Goal: Task Accomplishment & Management: Use online tool/utility

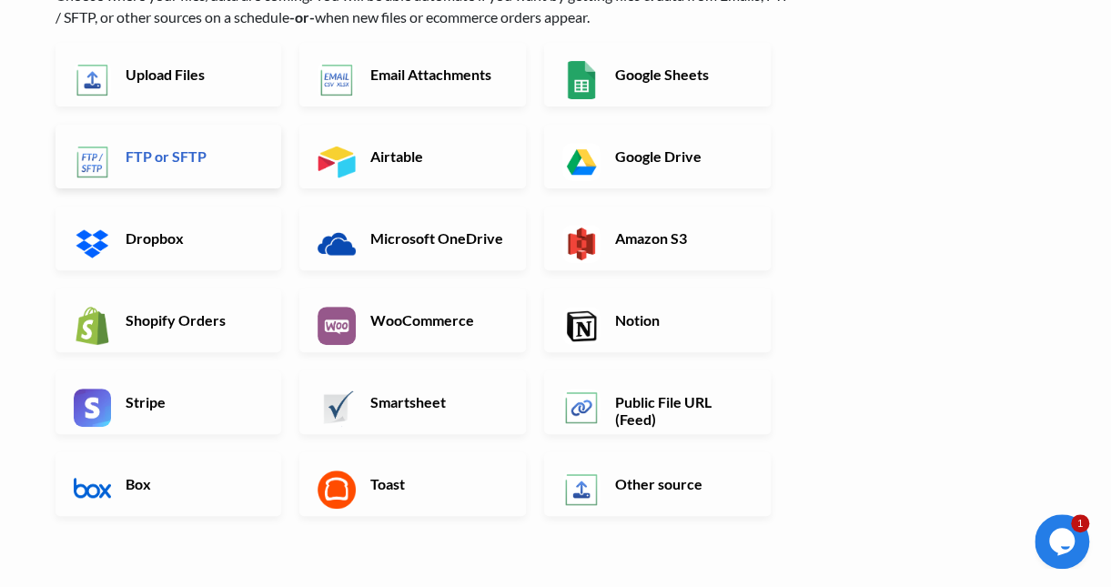
scroll to position [182, 0]
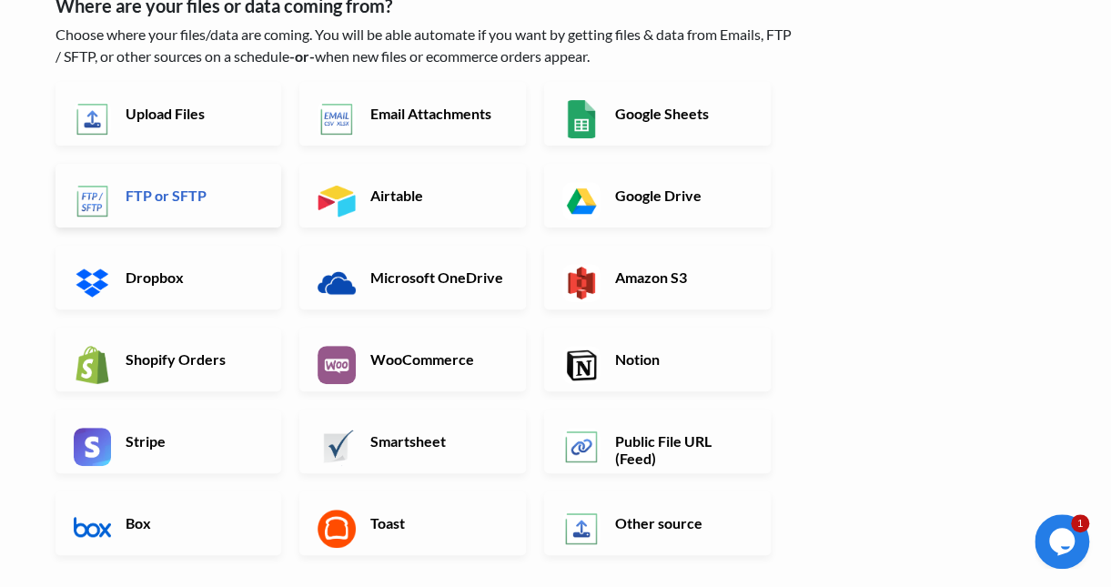
click at [210, 191] on h6 "FTP or SFTP" at bounding box center [192, 195] width 143 height 17
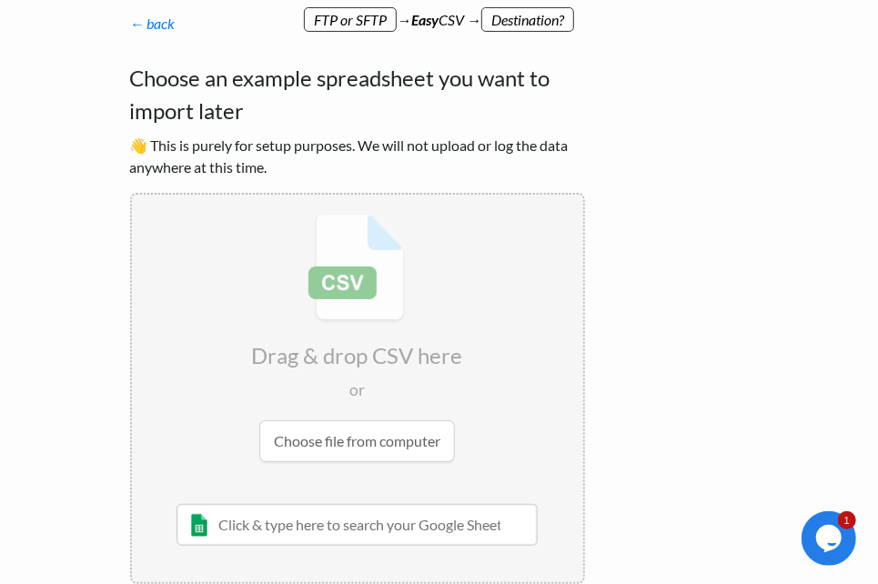
scroll to position [249, 0]
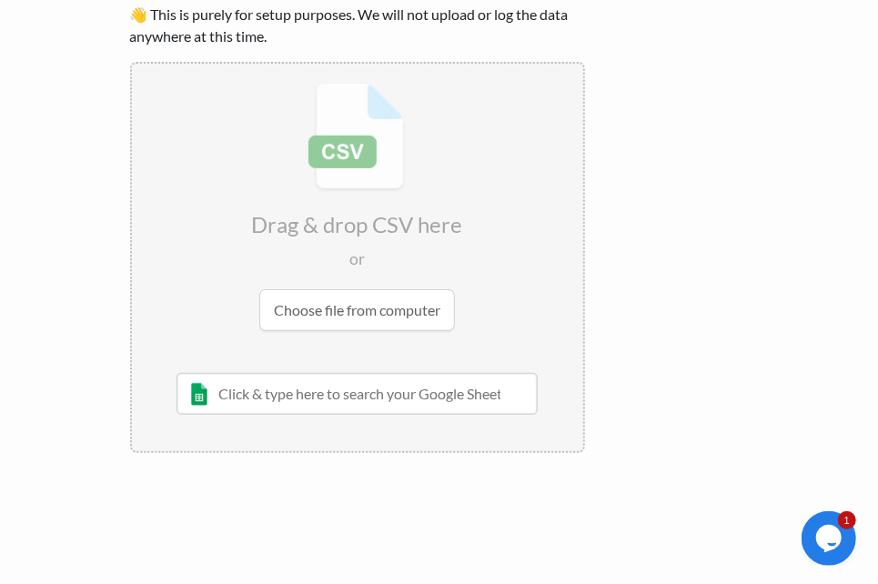
click at [375, 328] on input "file" at bounding box center [357, 207] width 451 height 287
type input "C:\fakepath\DropshipProductFeed.csv"
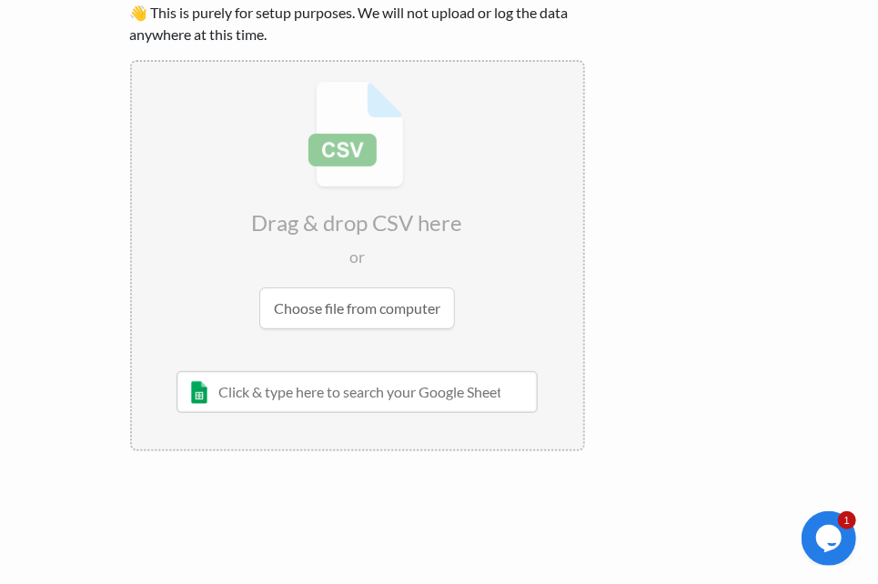
scroll to position [191, 0]
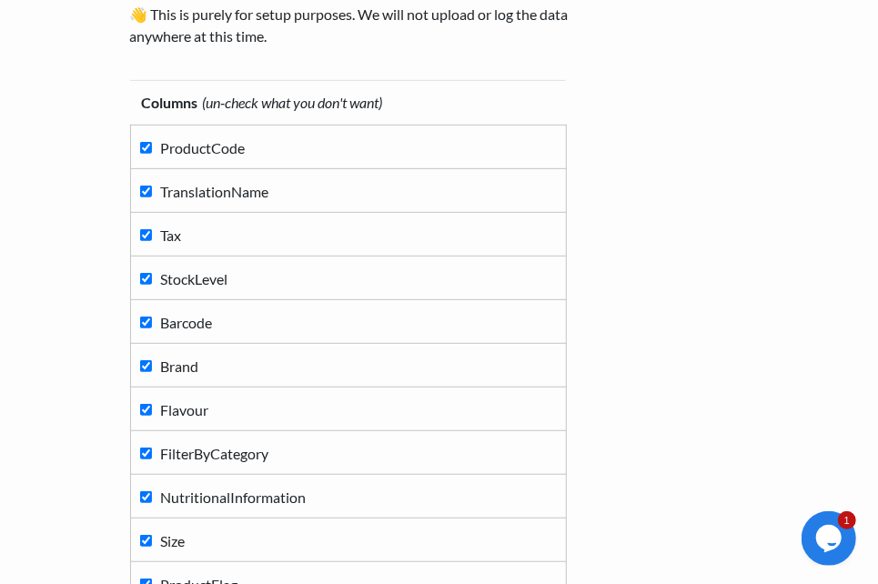
click at [174, 233] on span "Tax" at bounding box center [171, 235] width 21 height 17
click at [152, 233] on input "Tax" at bounding box center [146, 235] width 12 height 12
checkbox input "false"
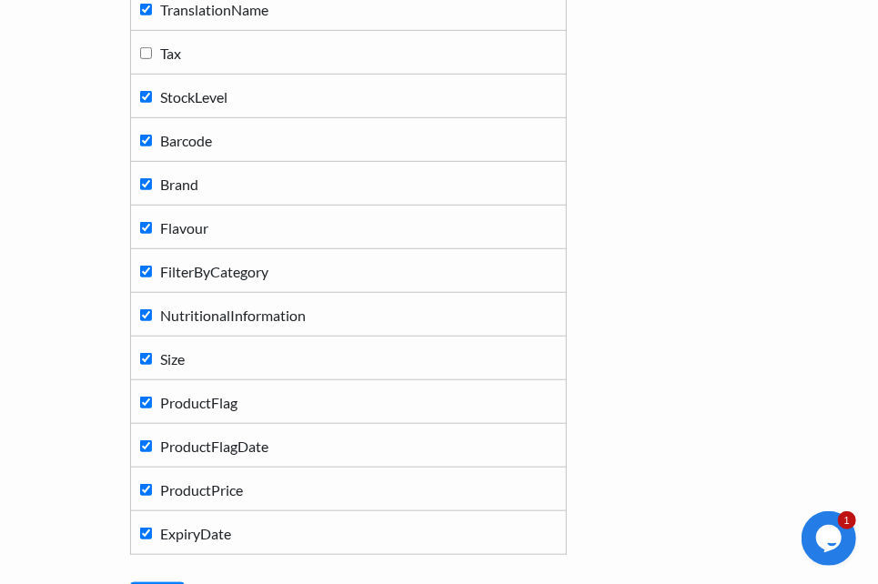
scroll to position [464, 0]
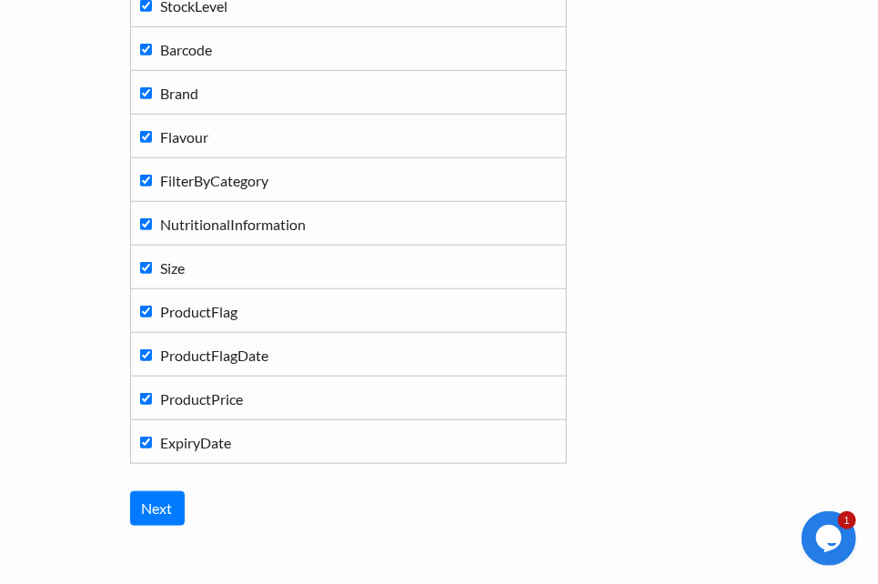
click at [250, 392] on label "ProductPrice" at bounding box center [348, 398] width 417 height 25
click at [152, 393] on input "ProductPrice" at bounding box center [146, 399] width 12 height 12
checkbox input "false"
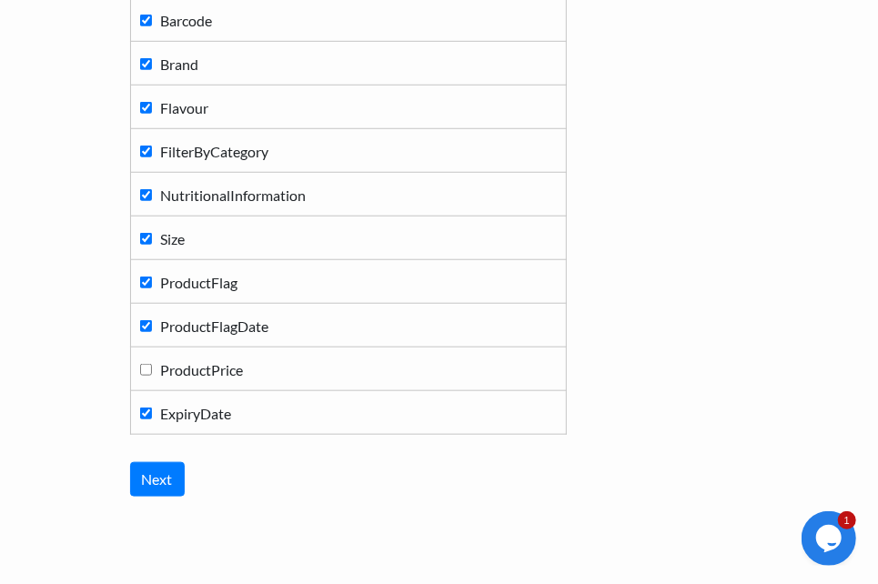
scroll to position [552, 0]
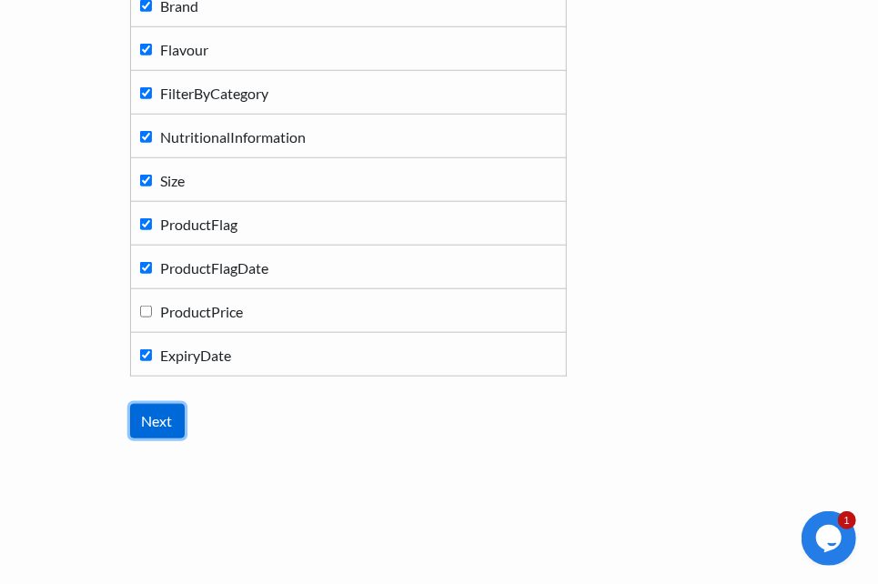
click at [168, 410] on input "Next" at bounding box center [157, 421] width 55 height 35
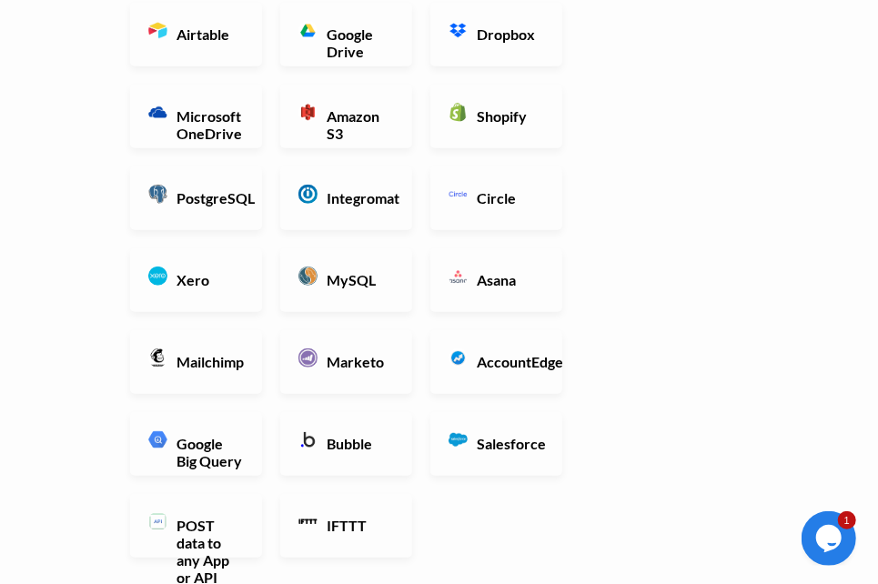
scroll to position [455, 0]
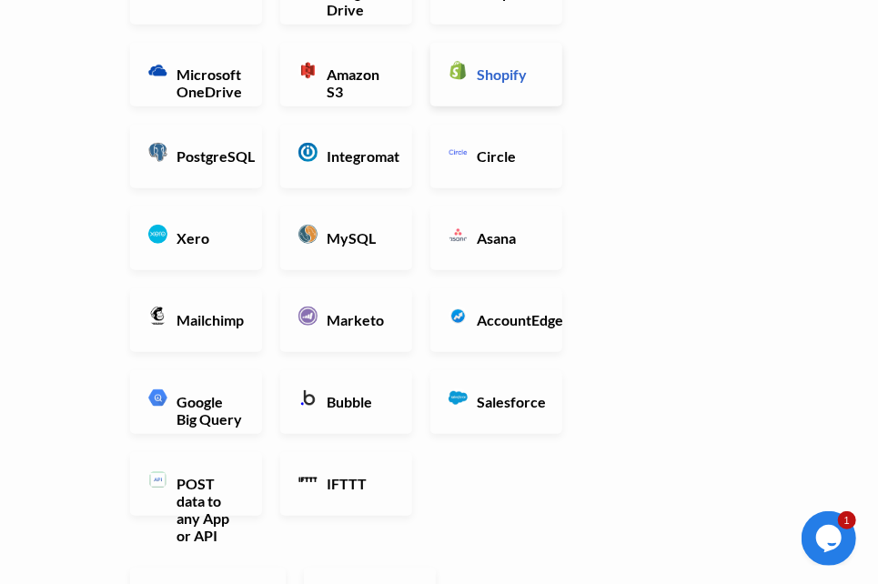
click at [469, 78] on link "Shopify" at bounding box center [497, 75] width 132 height 64
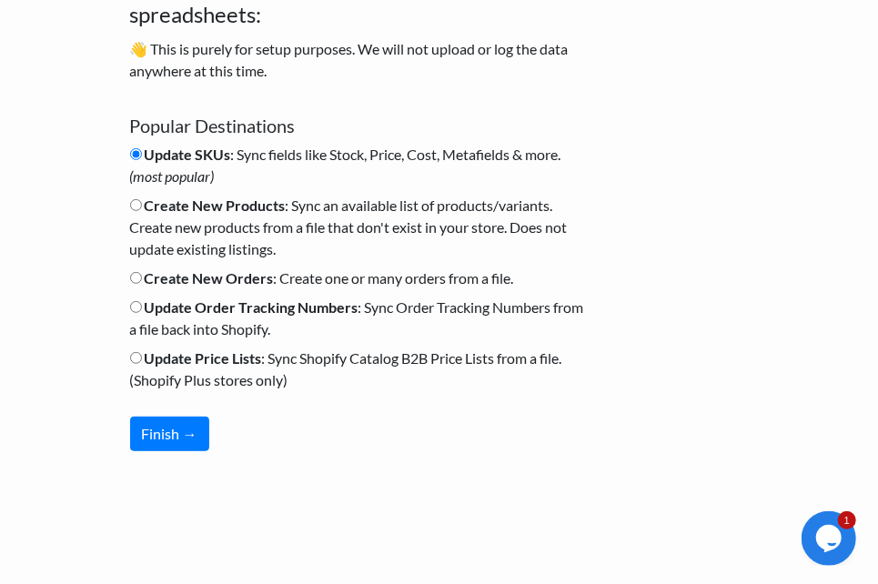
scroll to position [156, 0]
click at [225, 210] on b "Create New Products" at bounding box center [215, 206] width 141 height 17
click at [142, 210] on input "Create New Products : Sync an available list of products/variants. Create new p…" at bounding box center [136, 206] width 12 height 12
radio input "true"
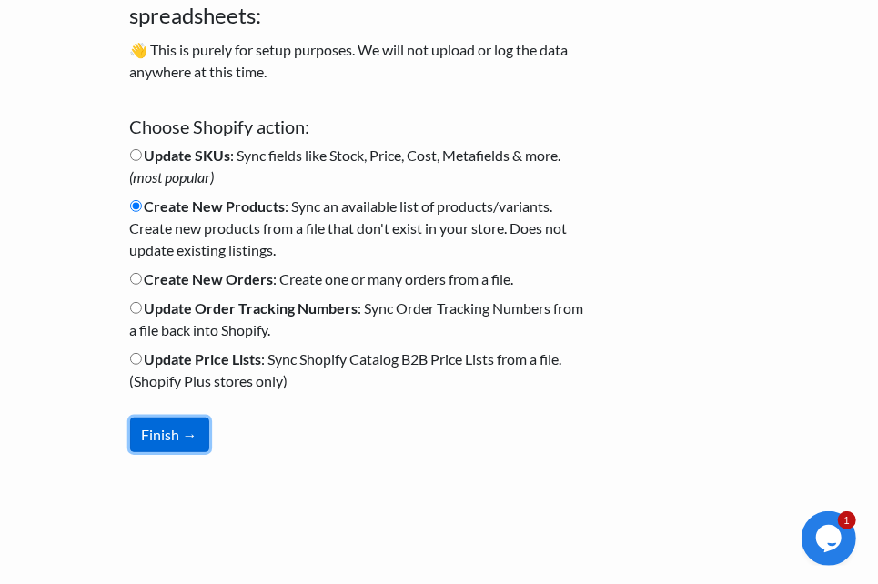
click at [188, 442] on button "Finish →" at bounding box center [169, 435] width 79 height 35
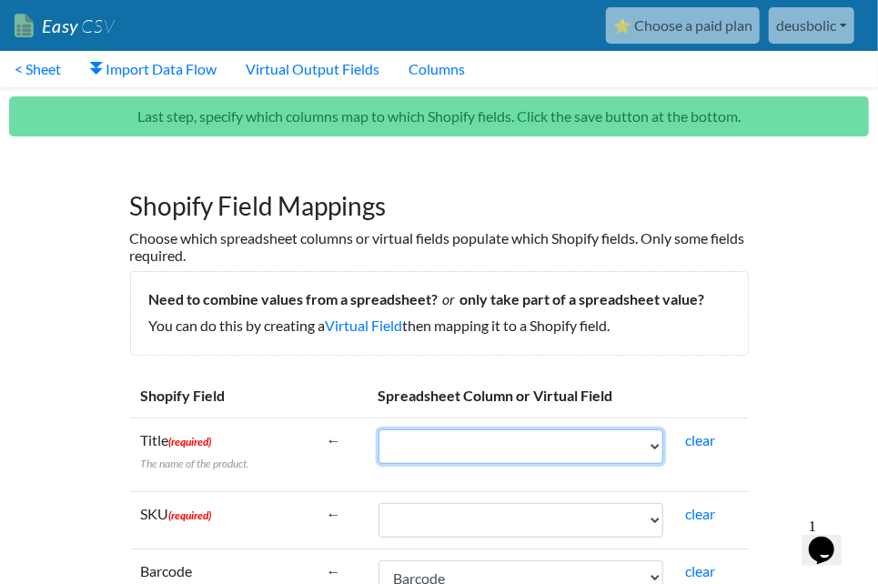
click at [542, 441] on select "ProductCode TranslationName StockLevel Barcode Brand Flavour FilterByCategory N…" at bounding box center [522, 447] width 286 height 35
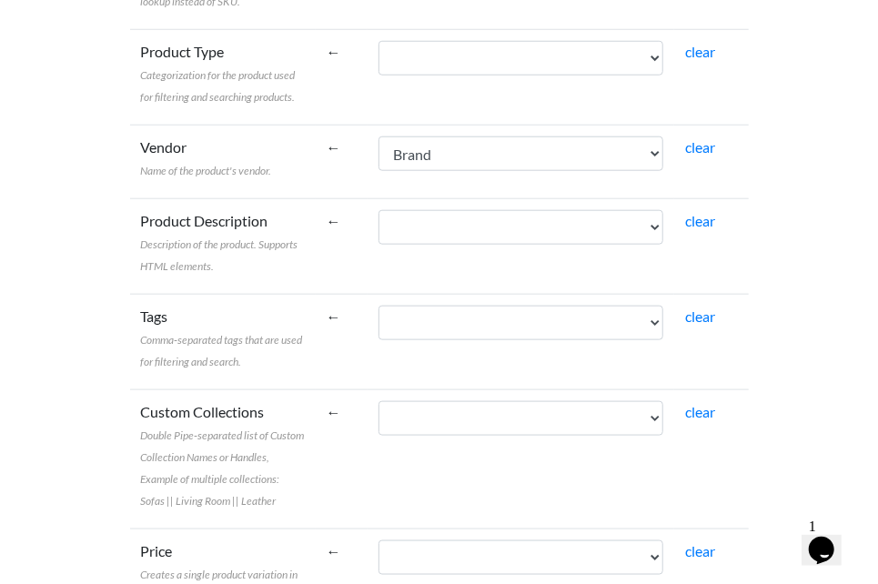
scroll to position [273, 0]
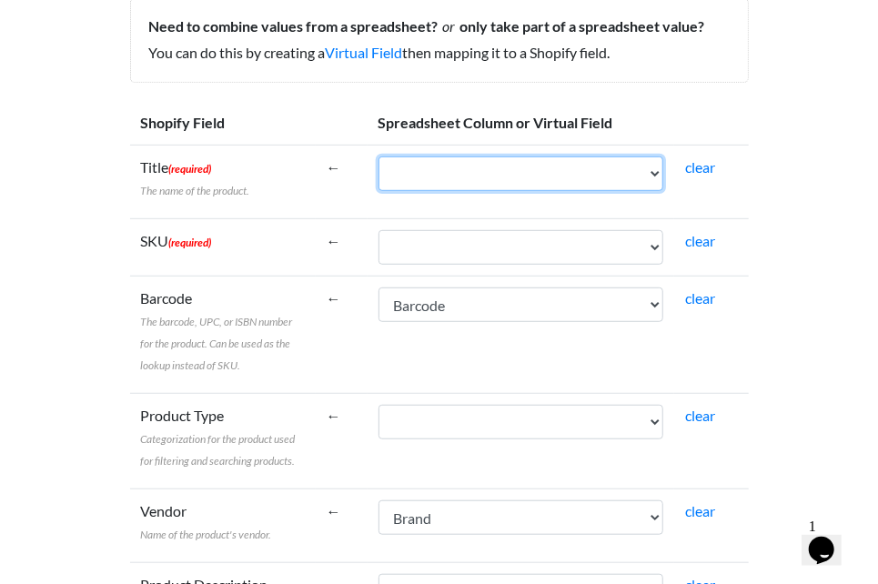
click at [452, 187] on select "ProductCode TranslationName StockLevel Barcode Brand Flavour FilterByCategory N…" at bounding box center [522, 174] width 286 height 35
click at [500, 168] on select "ProductCode TranslationName StockLevel Barcode Brand Flavour FilterByCategory N…" at bounding box center [522, 174] width 286 height 35
select select "cr_766896"
click at [379, 157] on select "ProductCode TranslationName StockLevel Barcode Brand Flavour FilterByCategory N…" at bounding box center [522, 174] width 286 height 35
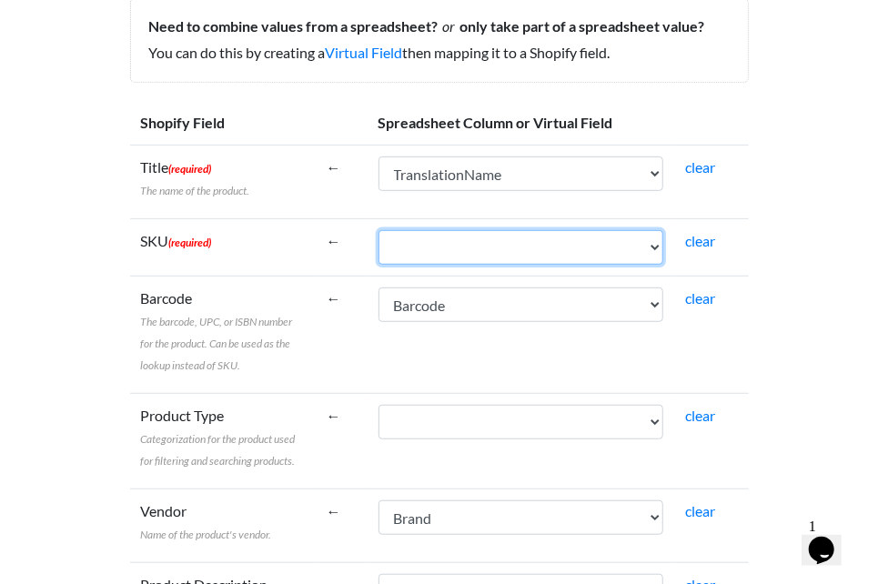
click at [414, 240] on select "ProductCode TranslationName StockLevel Barcode Brand Flavour FilterByCategory N…" at bounding box center [522, 247] width 286 height 35
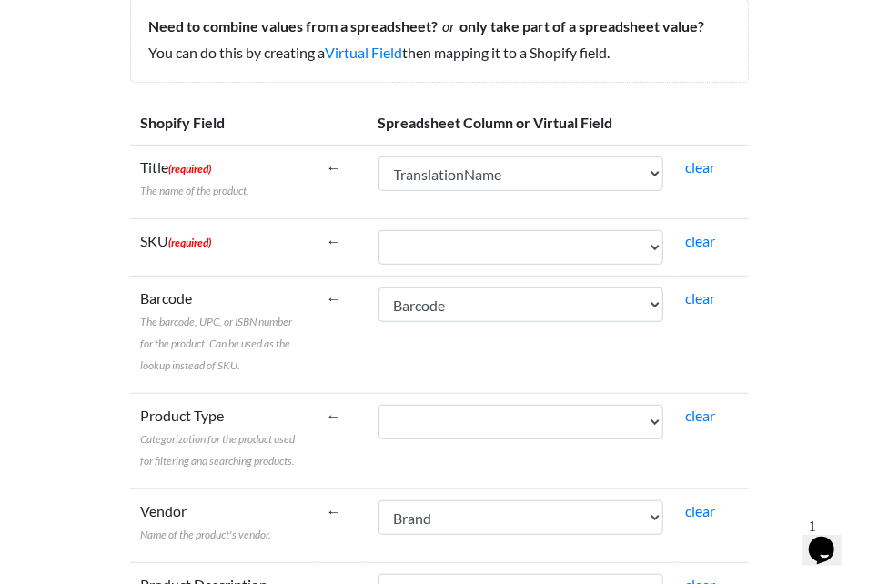
click at [483, 265] on td "ProductCode TranslationName StockLevel Barcode Brand Flavour FilterByCategory N…" at bounding box center [522, 247] width 308 height 57
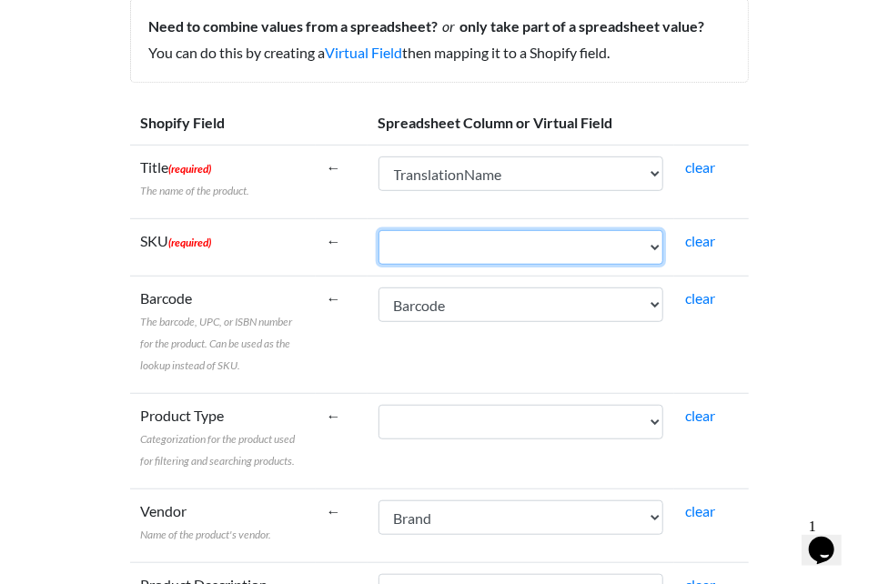
click at [493, 249] on select "ProductCode TranslationName StockLevel Barcode Brand Flavour FilterByCategory N…" at bounding box center [522, 247] width 286 height 35
select select "cr_766895"
click at [379, 230] on select "ProductCode TranslationName StockLevel Barcode Brand Flavour FilterByCategory N…" at bounding box center [522, 247] width 286 height 35
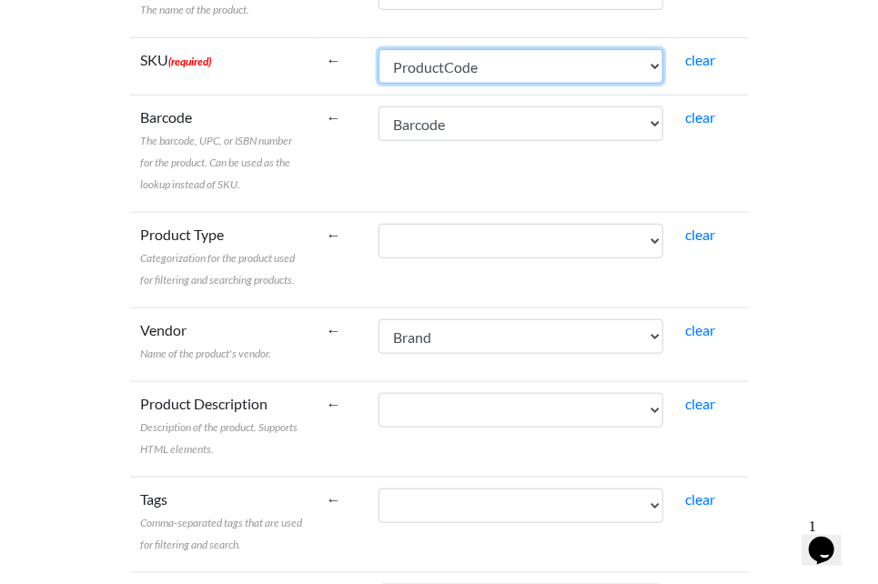
scroll to position [546, 0]
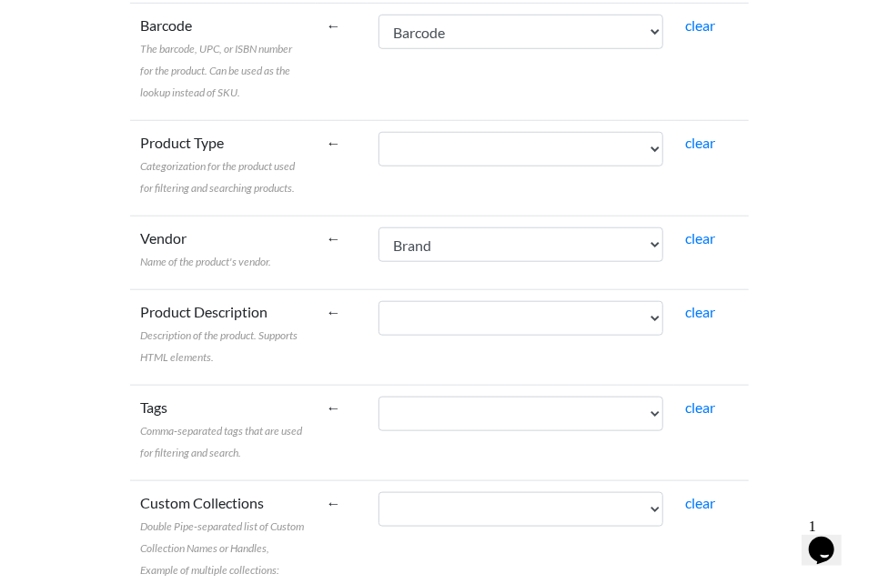
click at [463, 175] on td "ProductCode TranslationName StockLevel Barcode Brand Flavour FilterByCategory N…" at bounding box center [522, 169] width 308 height 96
click at [472, 160] on select "ProductCode TranslationName StockLevel Barcode Brand Flavour FilterByCategory N…" at bounding box center [522, 149] width 286 height 35
select select "cr_766901"
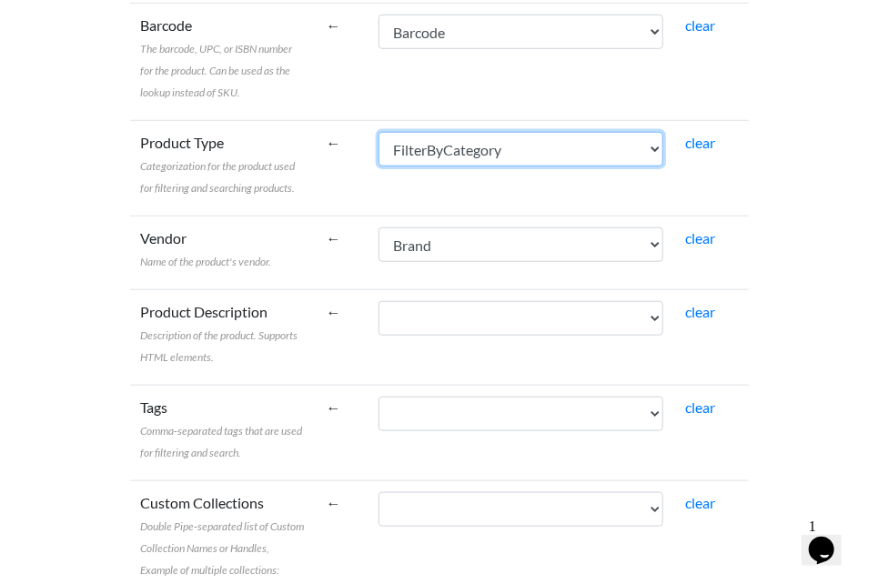
click at [379, 132] on select "ProductCode TranslationName StockLevel Barcode Brand Flavour FilterByCategory N…" at bounding box center [522, 149] width 286 height 35
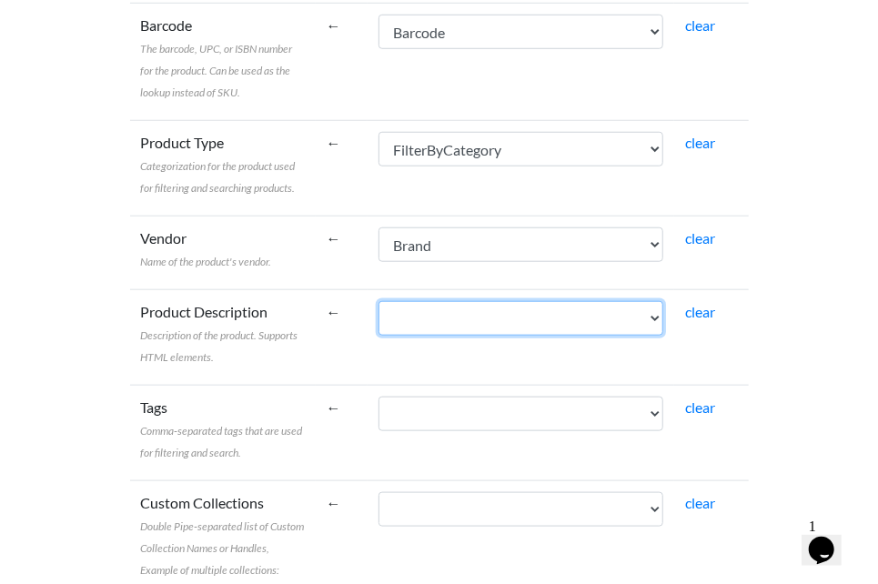
click at [418, 320] on select "ProductCode TranslationName StockLevel Barcode Brand Flavour FilterByCategory N…" at bounding box center [522, 318] width 286 height 35
select select "cr_766902"
click at [379, 301] on select "ProductCode TranslationName StockLevel Barcode Brand Flavour FilterByCategory N…" at bounding box center [522, 318] width 286 height 35
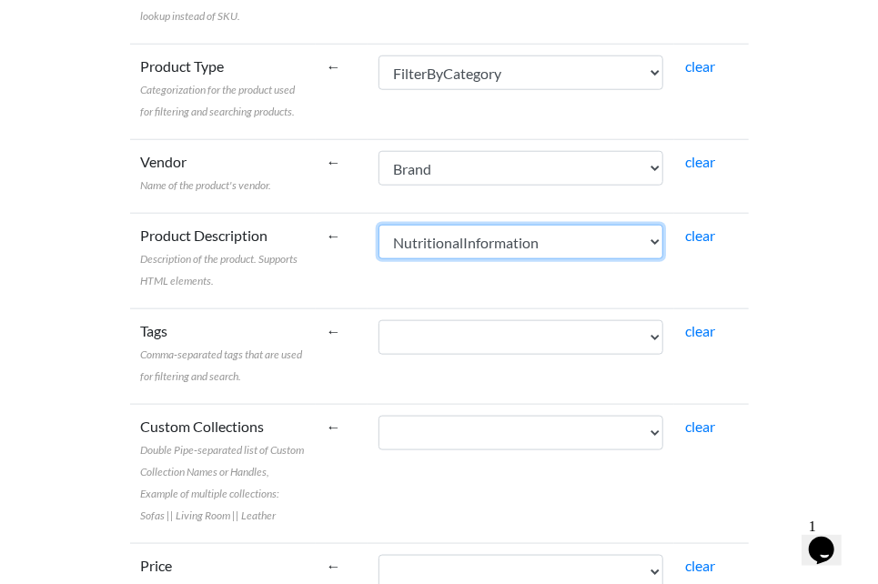
scroll to position [728, 0]
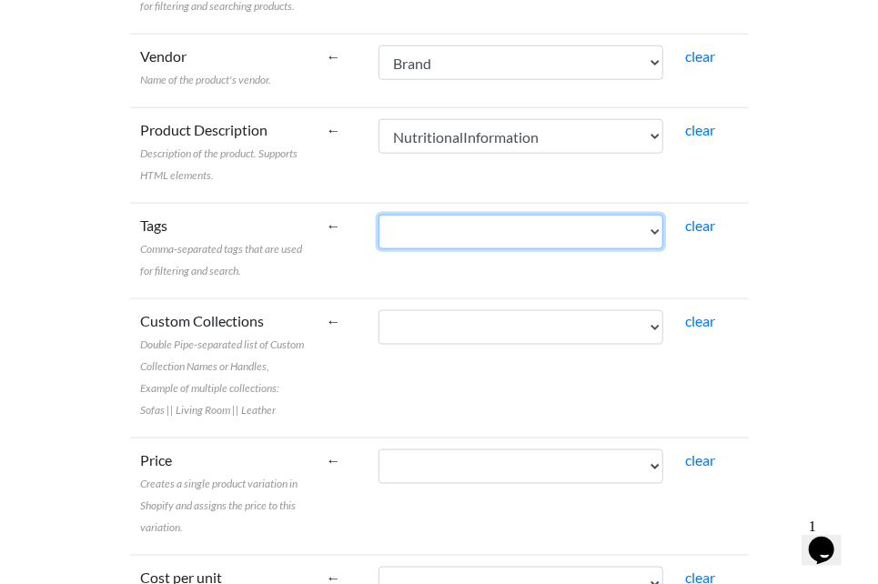
click at [452, 223] on select "ProductCode TranslationName StockLevel Barcode Brand Flavour FilterByCategory N…" at bounding box center [522, 232] width 286 height 35
click at [451, 278] on td "ProductCode TranslationName StockLevel Barcode Brand Flavour FilterByCategory N…" at bounding box center [522, 252] width 308 height 96
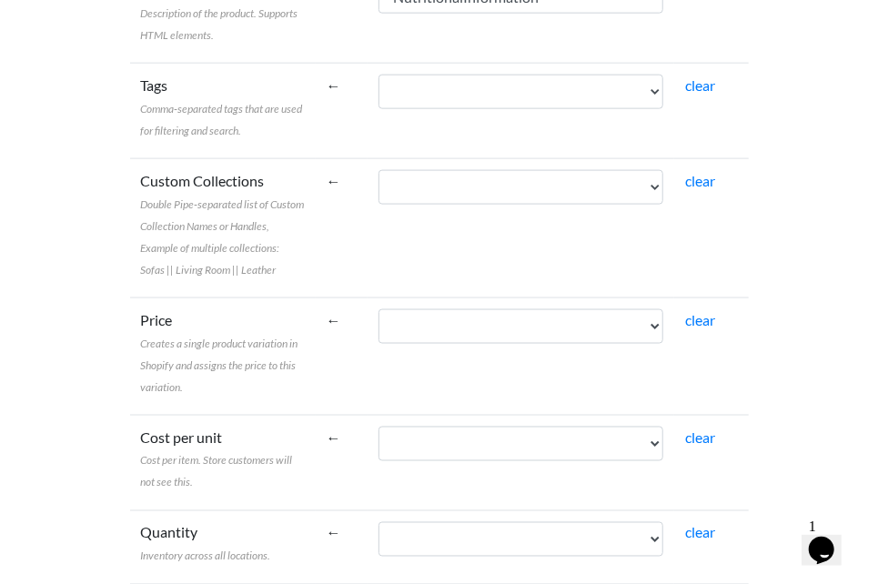
scroll to position [910, 0]
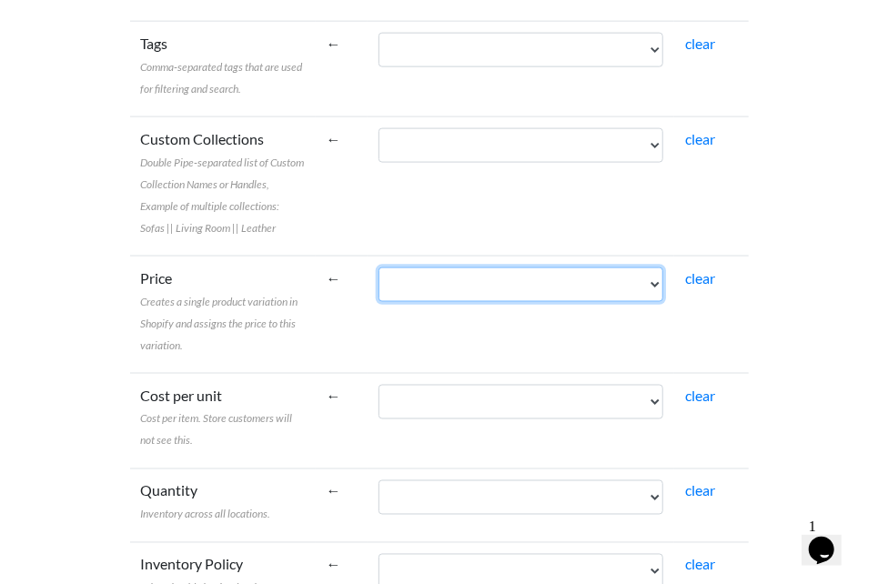
click at [456, 302] on select "ProductCode TranslationName StockLevel Barcode Brand Flavour FilterByCategory N…" at bounding box center [522, 285] width 286 height 35
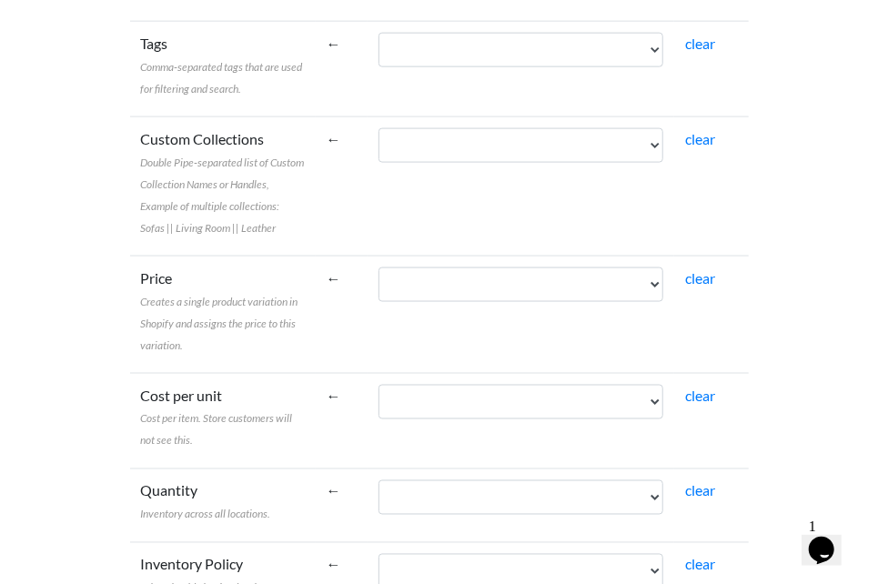
click at [350, 218] on td "←" at bounding box center [342, 186] width 52 height 139
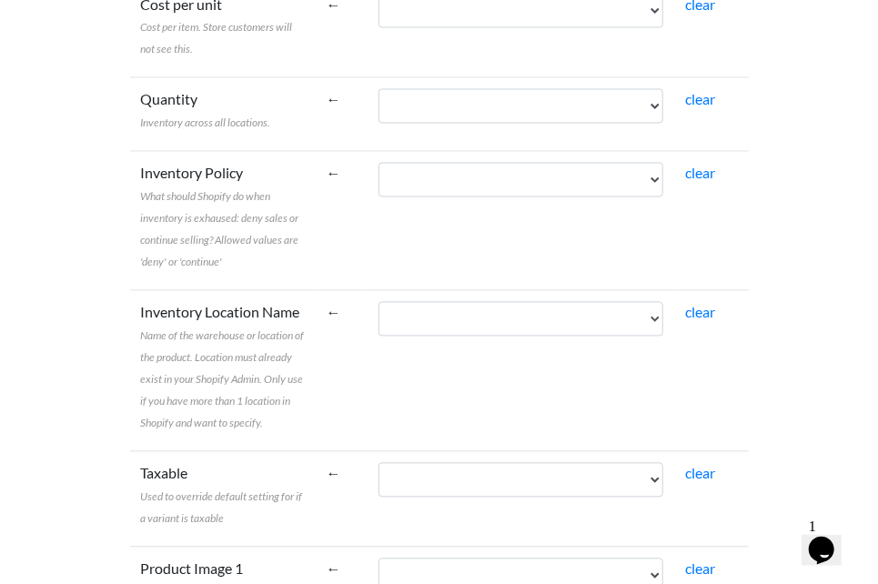
scroll to position [1274, 0]
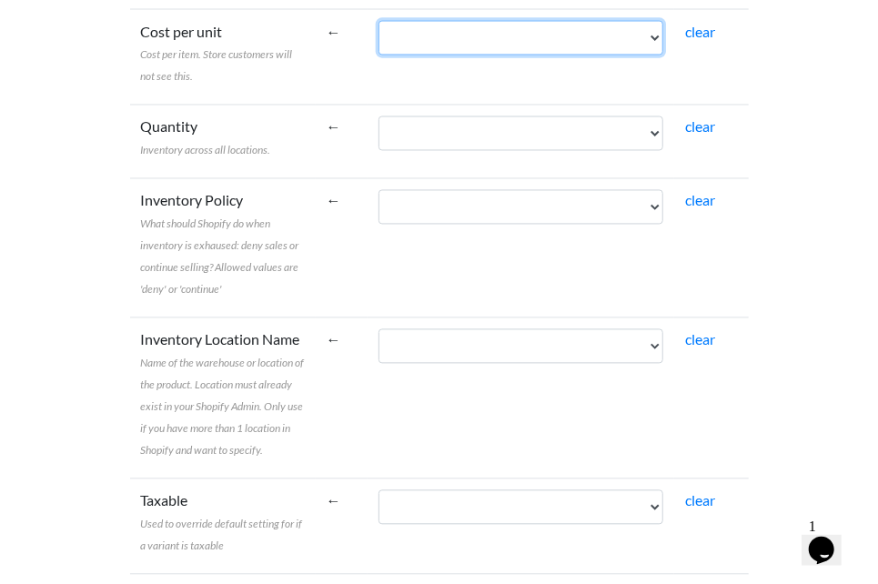
click at [445, 56] on select "ProductCode TranslationName StockLevel Barcode Brand Flavour FilterByCategory N…" at bounding box center [522, 38] width 286 height 35
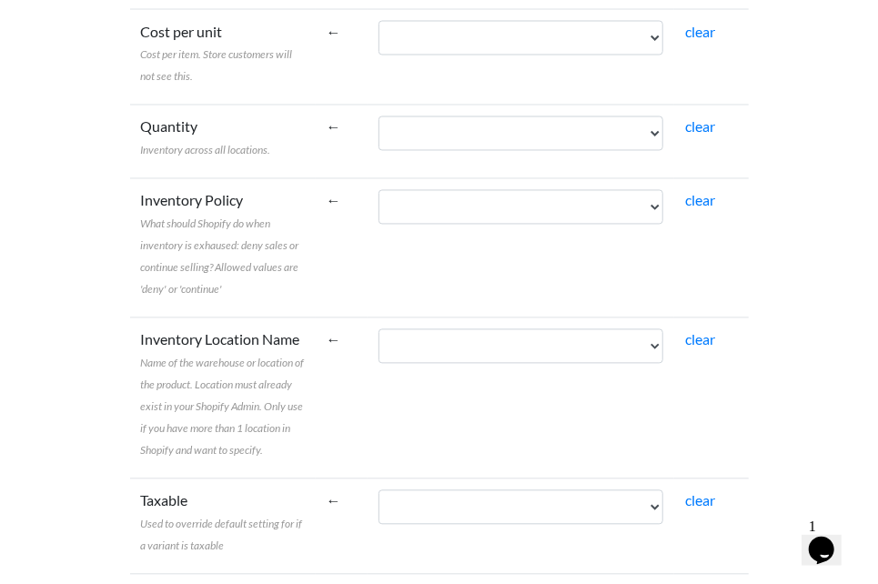
click at [340, 106] on td "←" at bounding box center [342, 58] width 52 height 96
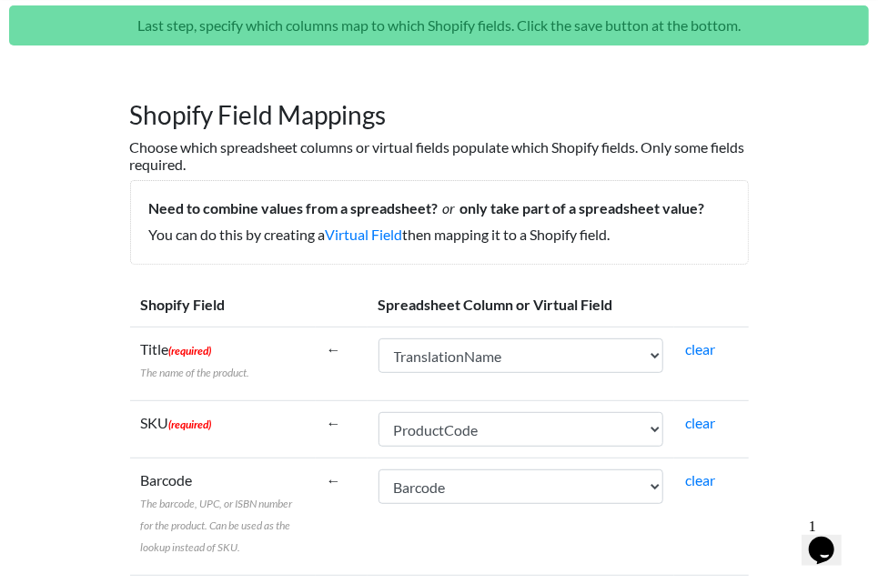
scroll to position [0, 0]
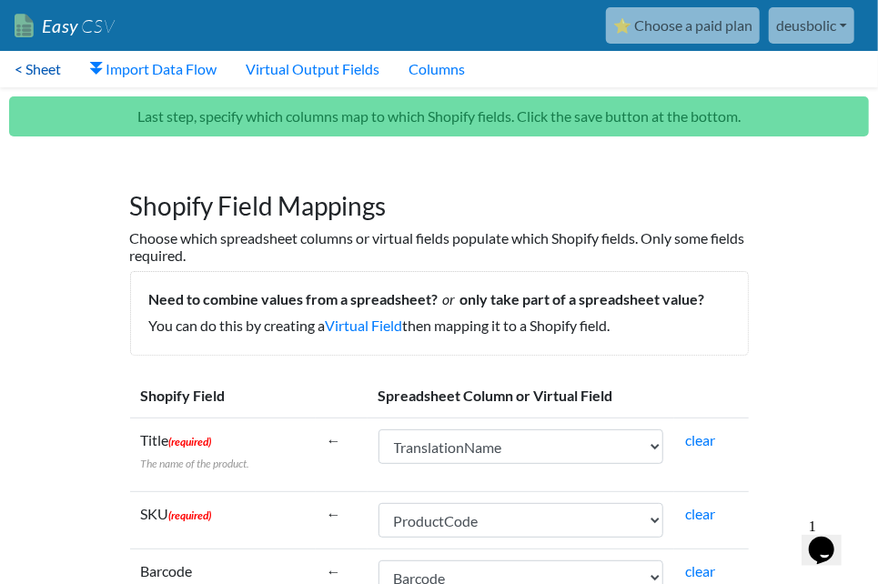
click at [38, 70] on link "< Sheet" at bounding box center [38, 69] width 76 height 36
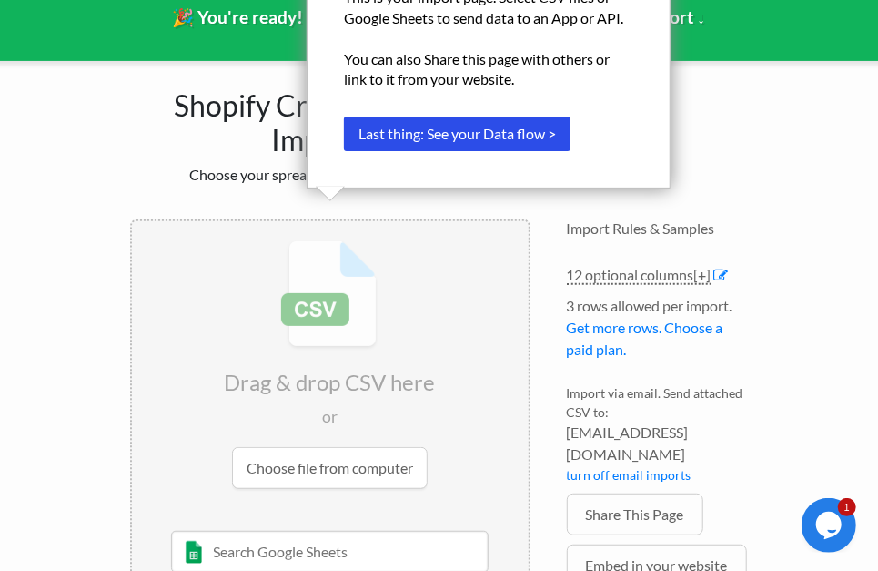
scroll to position [226, 0]
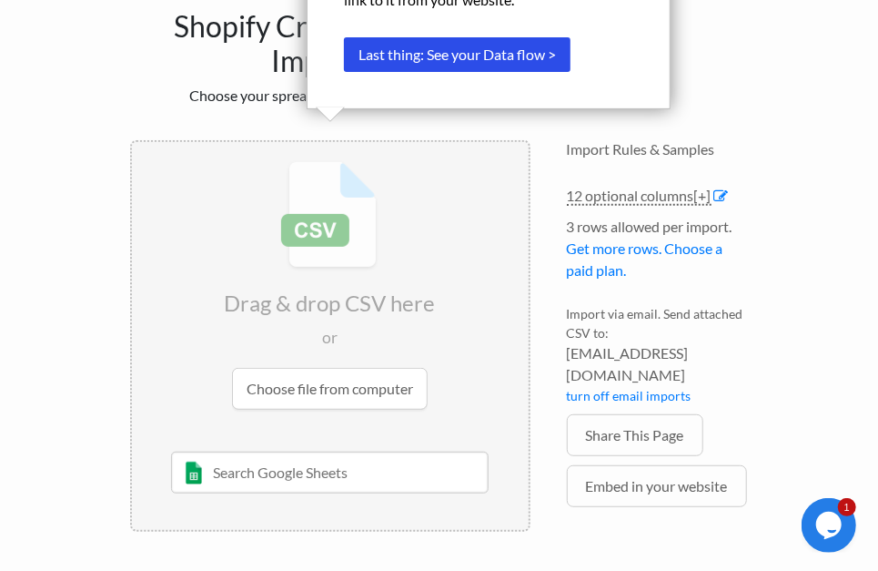
click at [324, 461] on input "text" at bounding box center [330, 472] width 318 height 42
click at [343, 405] on input "file" at bounding box center [330, 285] width 397 height 287
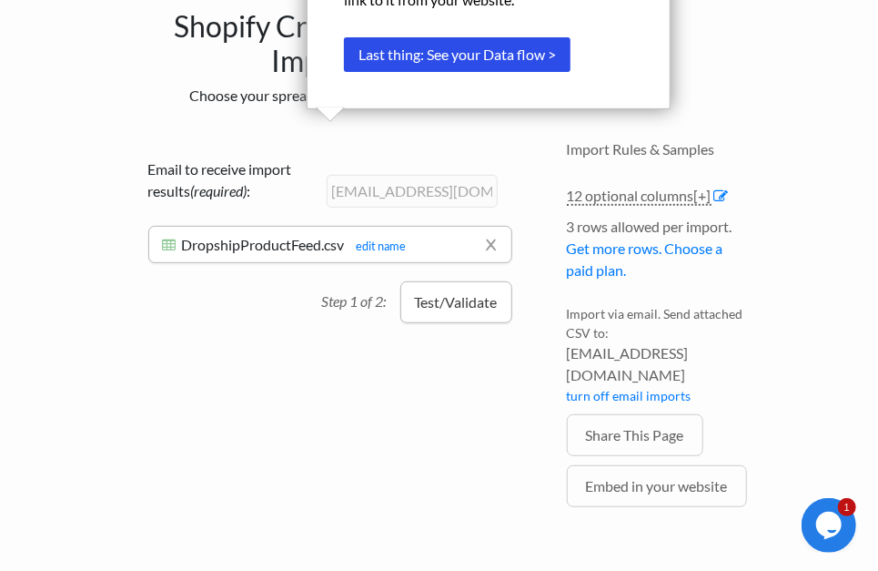
click at [468, 309] on button "Test/Validate" at bounding box center [456, 302] width 112 height 42
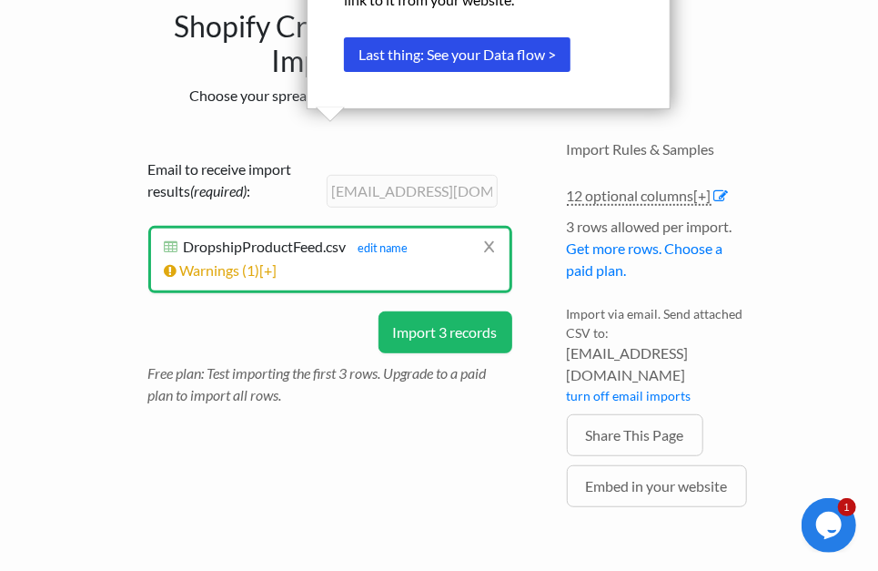
click at [485, 334] on button "Import 3 records" at bounding box center [446, 332] width 134 height 42
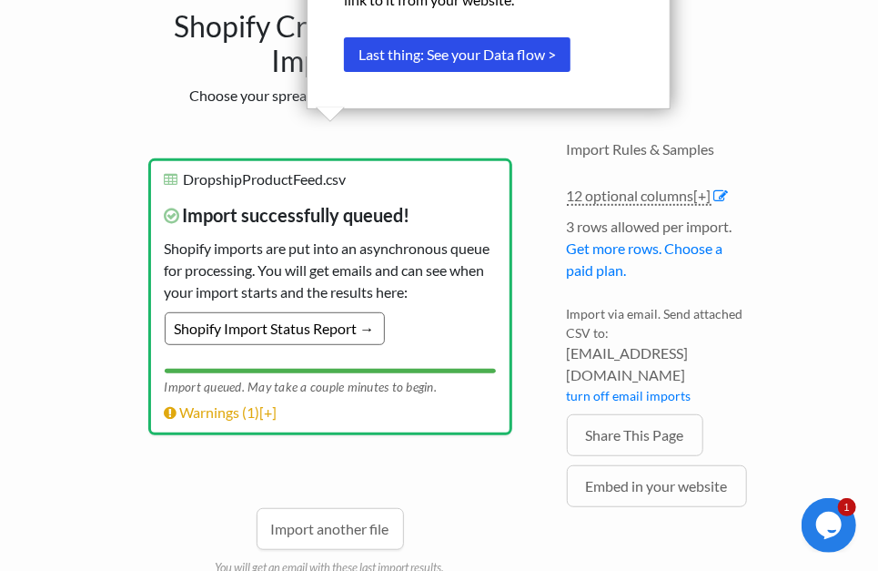
click at [379, 321] on link "Shopify Import Status Report →" at bounding box center [275, 328] width 220 height 33
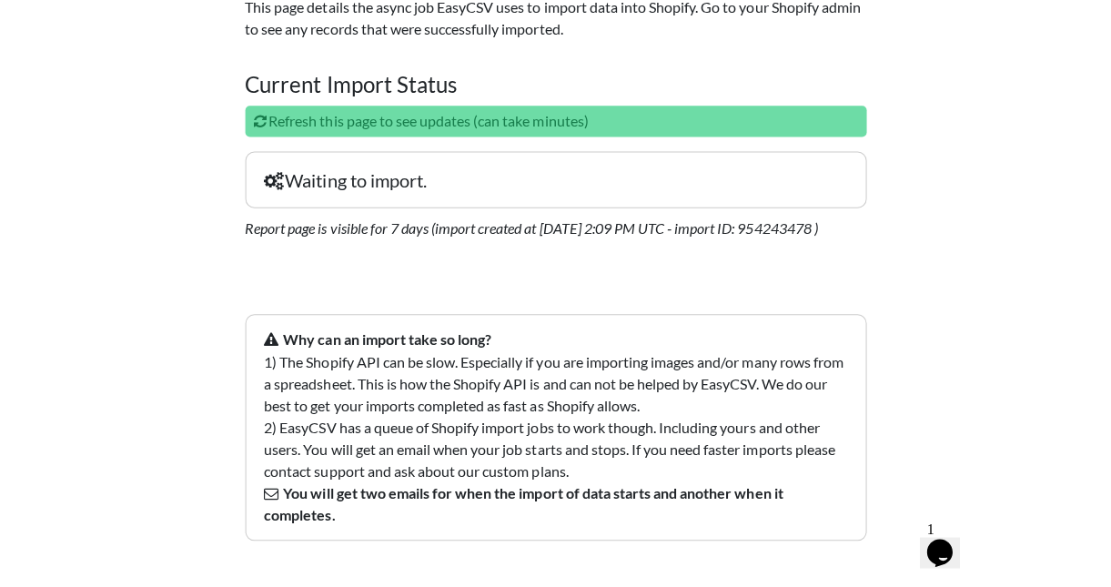
scroll to position [70, 0]
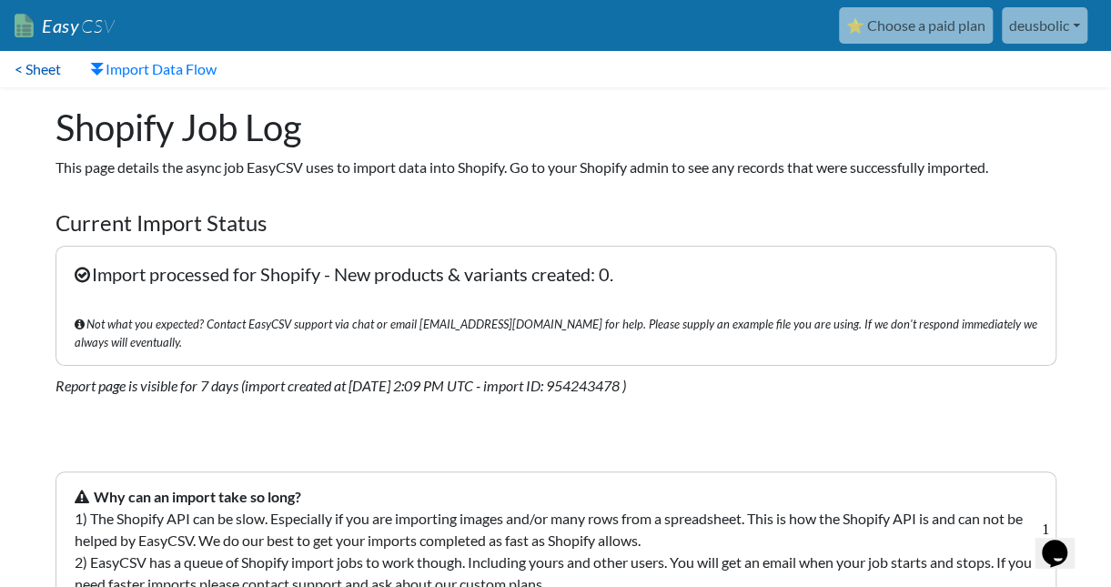
click at [38, 68] on link "< Sheet" at bounding box center [38, 69] width 76 height 36
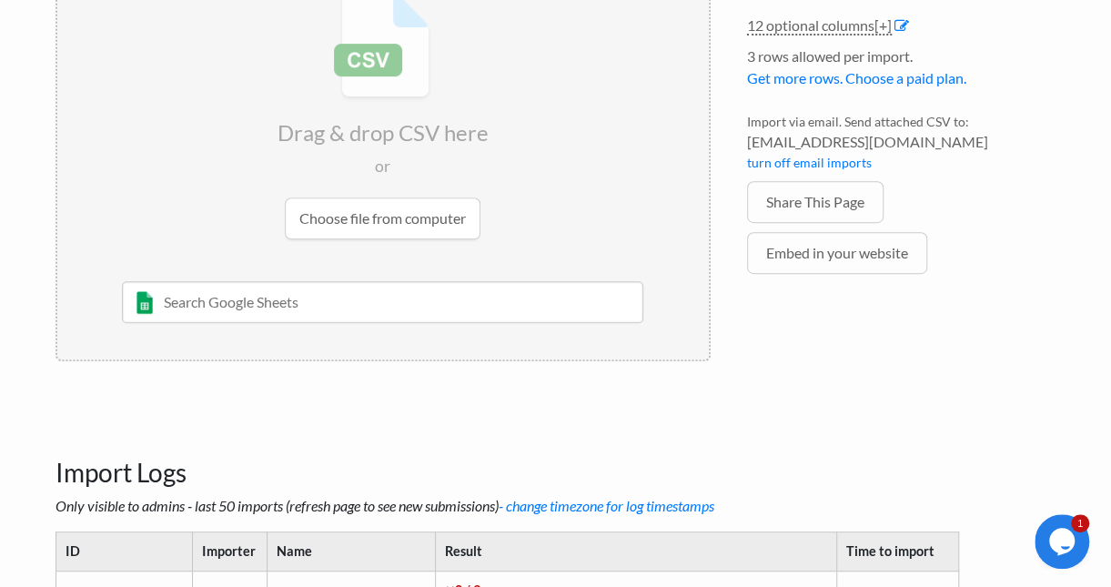
scroll to position [273, 0]
click at [394, 227] on input "file" at bounding box center [383, 116] width 652 height 287
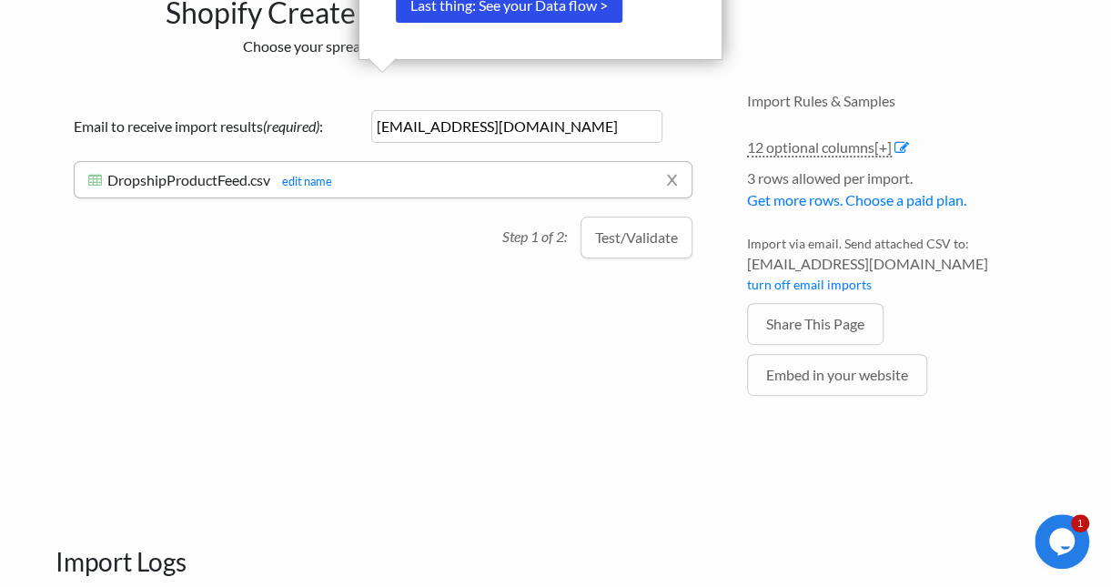
scroll to position [0, 0]
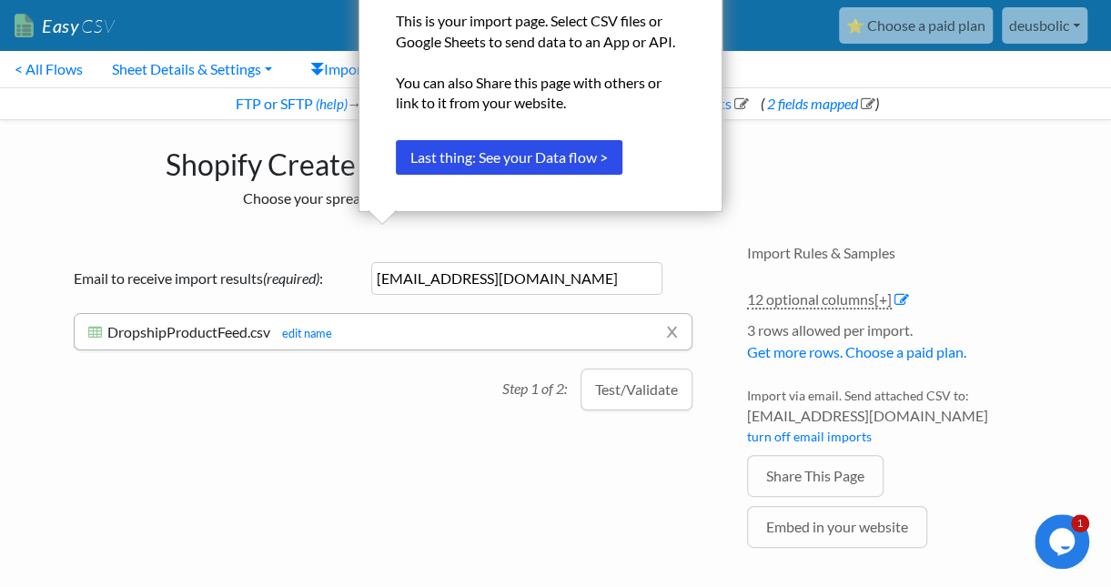
click at [188, 158] on h1 "Shopify Create Products Import" at bounding box center [383, 160] width 655 height 44
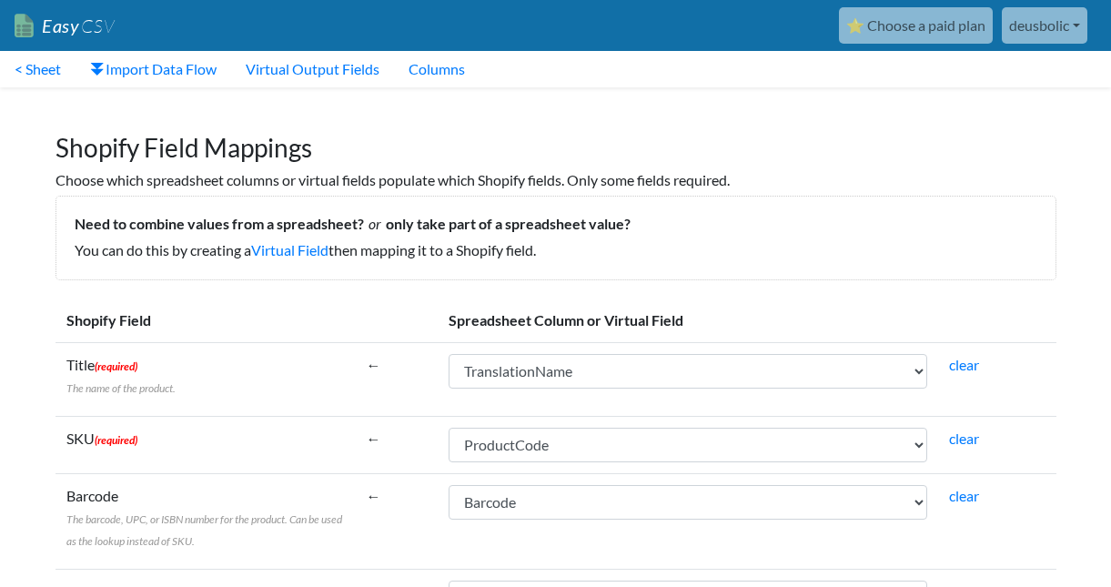
select select "cr_766896"
select select "cr_766895"
select select "cr_766901"
select select "cr_766902"
select select "cr_766896"
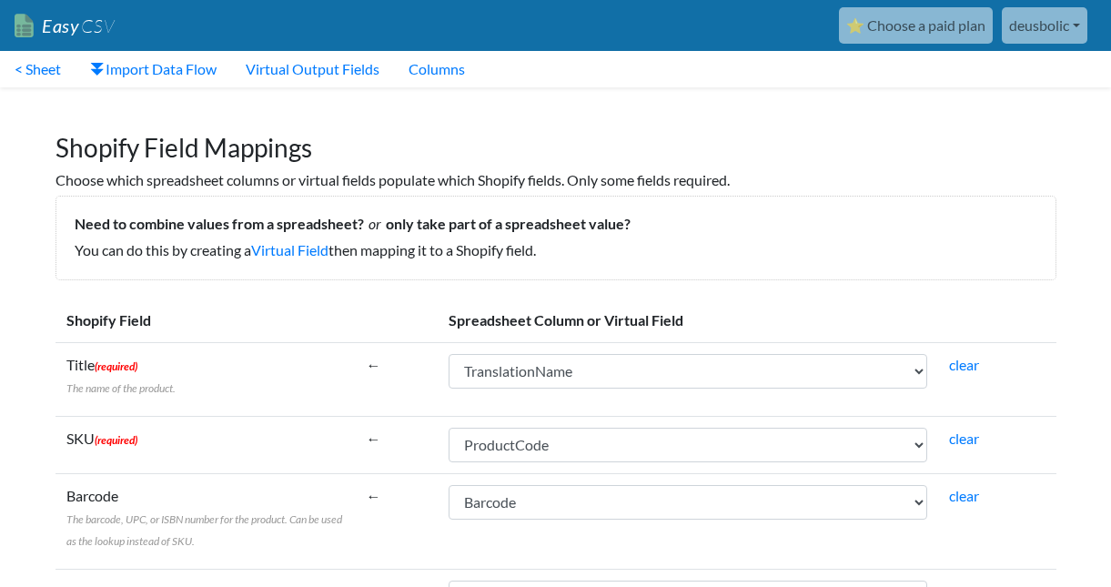
select select "cr_766895"
select select "cr_766901"
select select "cr_766902"
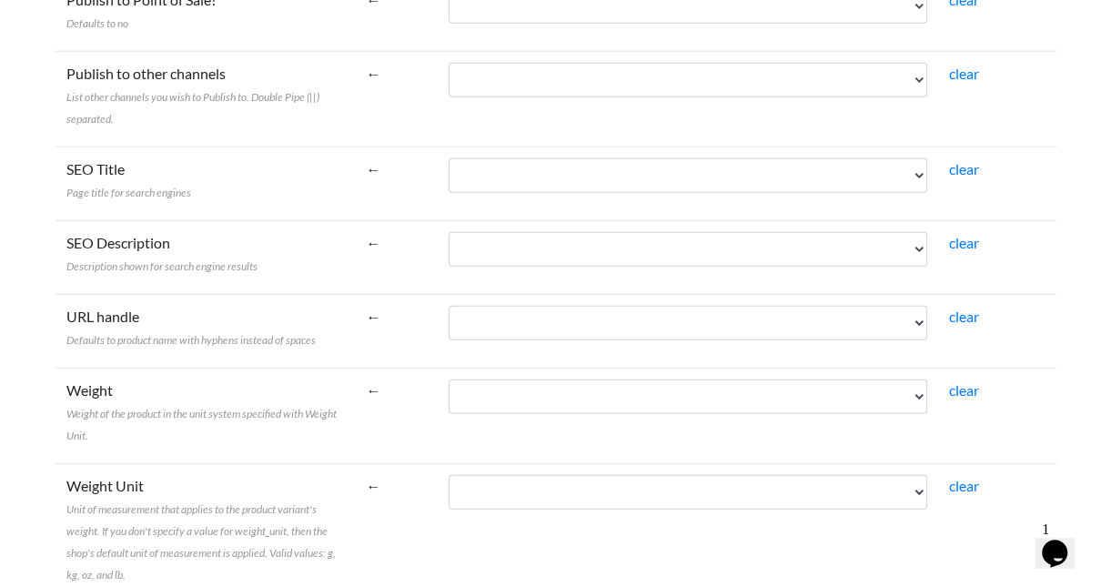
scroll to position [1729, 0]
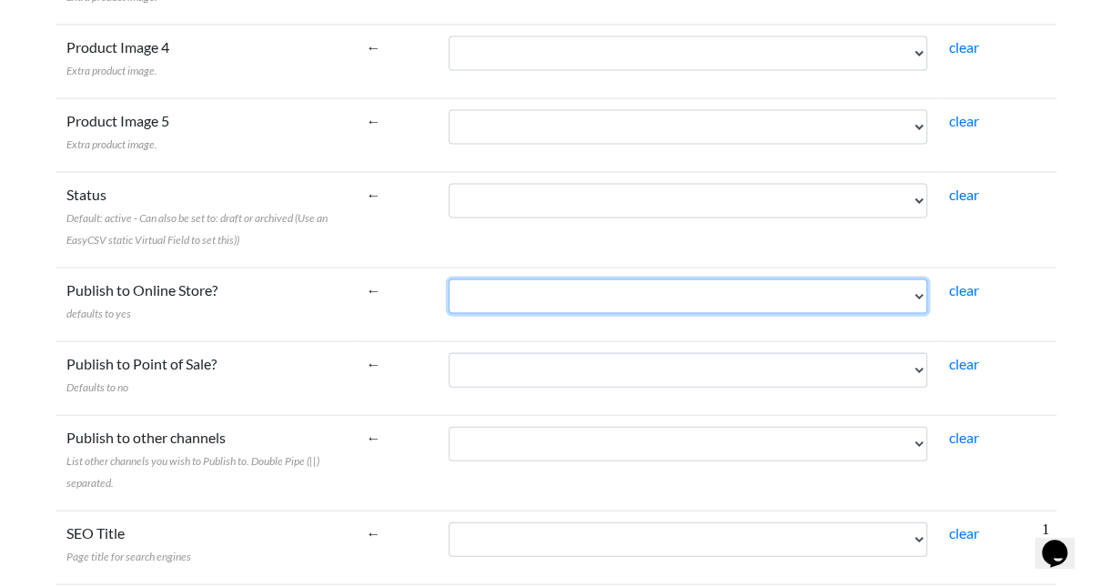
click at [512, 293] on select "ProductCode TranslationName StockLevel Barcode Brand Flavour FilterByCategory N…" at bounding box center [688, 296] width 479 height 35
click at [513, 296] on select "ProductCode TranslationName StockLevel Barcode Brand Flavour FilterByCategory N…" at bounding box center [688, 296] width 479 height 35
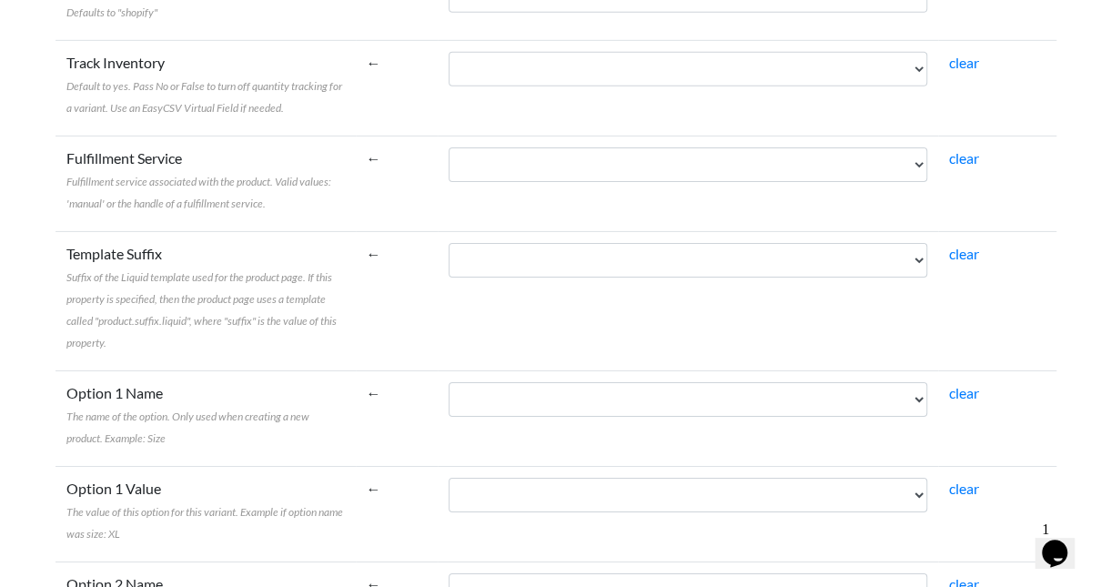
scroll to position [2985, 0]
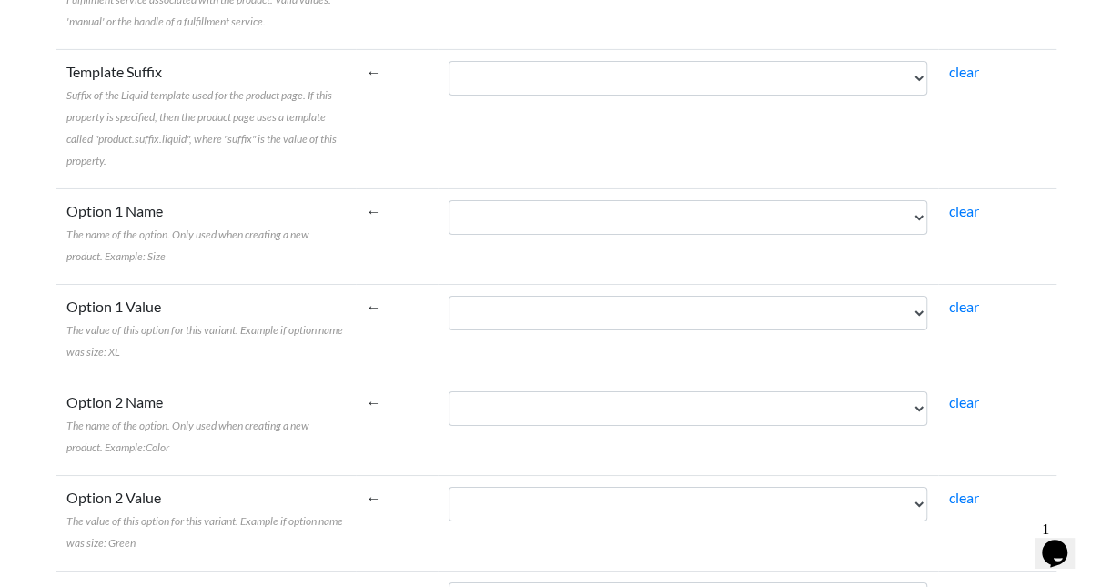
click at [541, 227] on td "ProductCode TranslationName StockLevel Barcode Brand Flavour FilterByCategory N…" at bounding box center [688, 236] width 501 height 96
click at [542, 225] on td "ProductCode TranslationName StockLevel Barcode Brand Flavour FilterByCategory N…" at bounding box center [688, 236] width 501 height 96
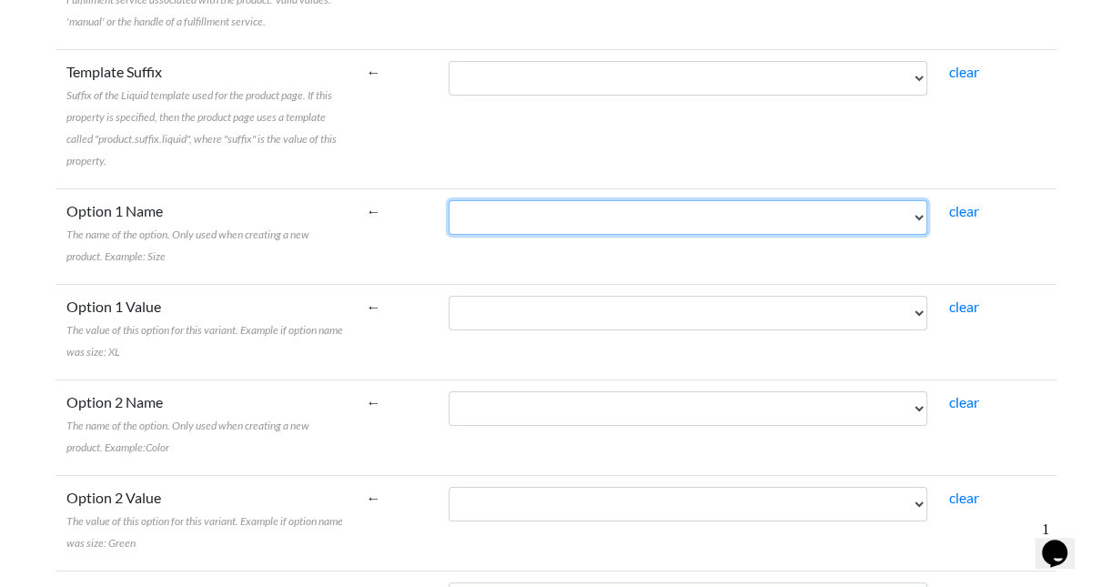
click at [552, 214] on select "ProductCode TranslationName StockLevel Barcode Brand Flavour FilterByCategory N…" at bounding box center [688, 217] width 479 height 35
select select "cr_766903"
click at [449, 200] on select "ProductCode TranslationName StockLevel Barcode Brand Flavour FilterByCategory N…" at bounding box center [688, 217] width 479 height 35
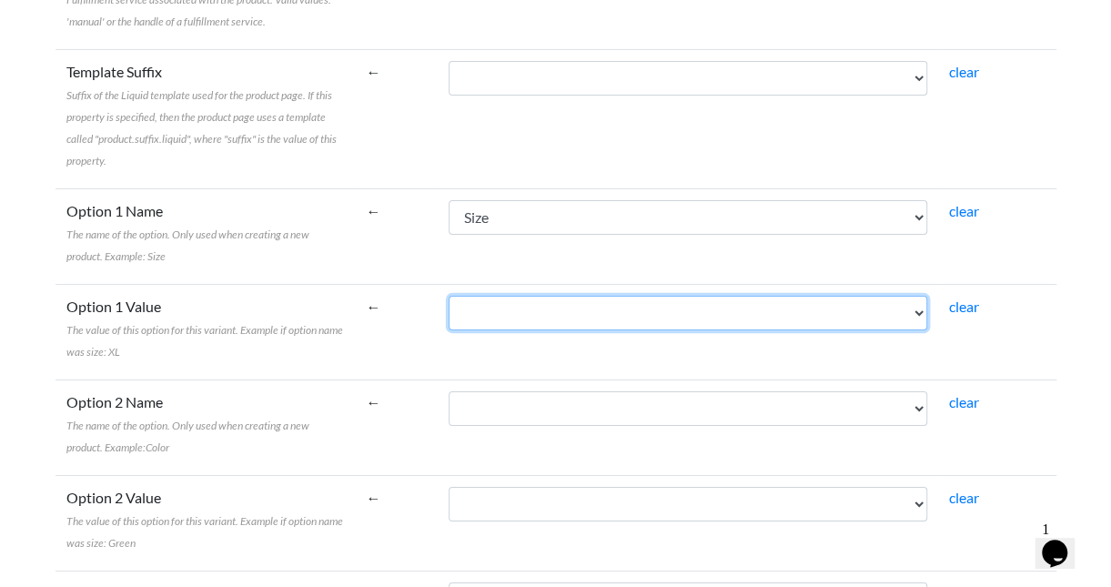
click at [540, 296] on select "ProductCode TranslationName StockLevel Barcode Brand Flavour FilterByCategory N…" at bounding box center [688, 313] width 479 height 35
select select "cr_766899"
click at [449, 296] on select "ProductCode TranslationName StockLevel Barcode Brand Flavour FilterByCategory N…" at bounding box center [688, 313] width 479 height 35
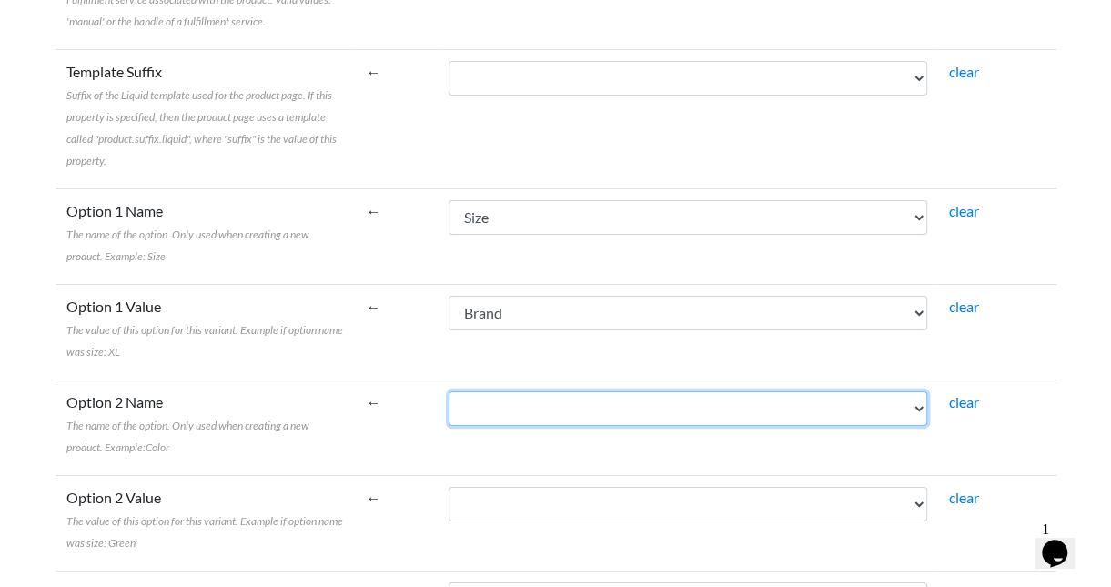
click at [528, 400] on select "ProductCode TranslationName StockLevel Barcode Brand Flavour FilterByCategory N…" at bounding box center [688, 408] width 479 height 35
select select "cr_766900"
click at [449, 391] on select "ProductCode TranslationName StockLevel Barcode Brand Flavour FilterByCategory N…" at bounding box center [688, 408] width 479 height 35
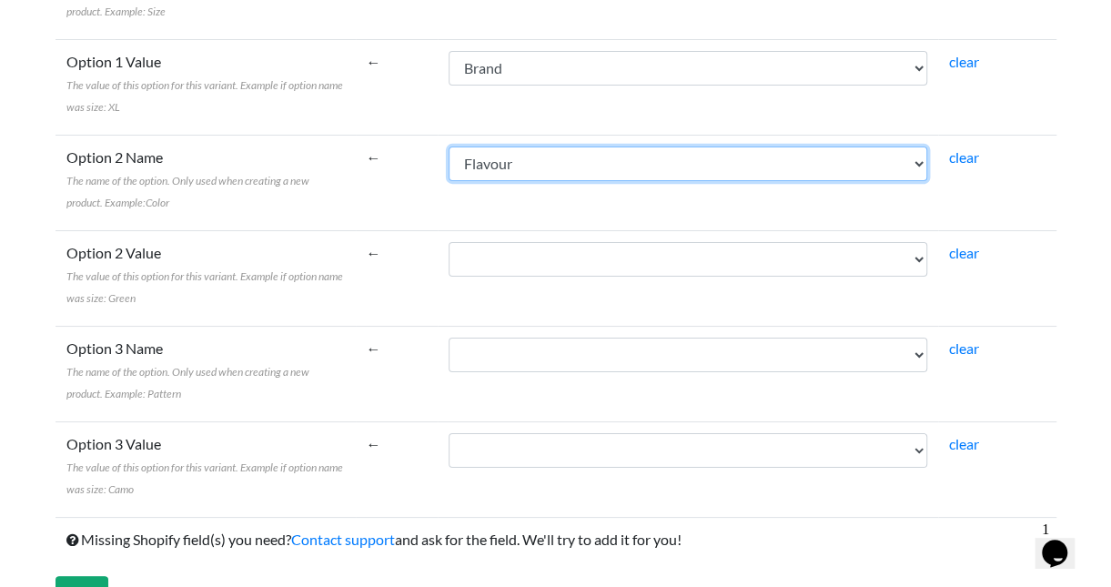
scroll to position [3259, 0]
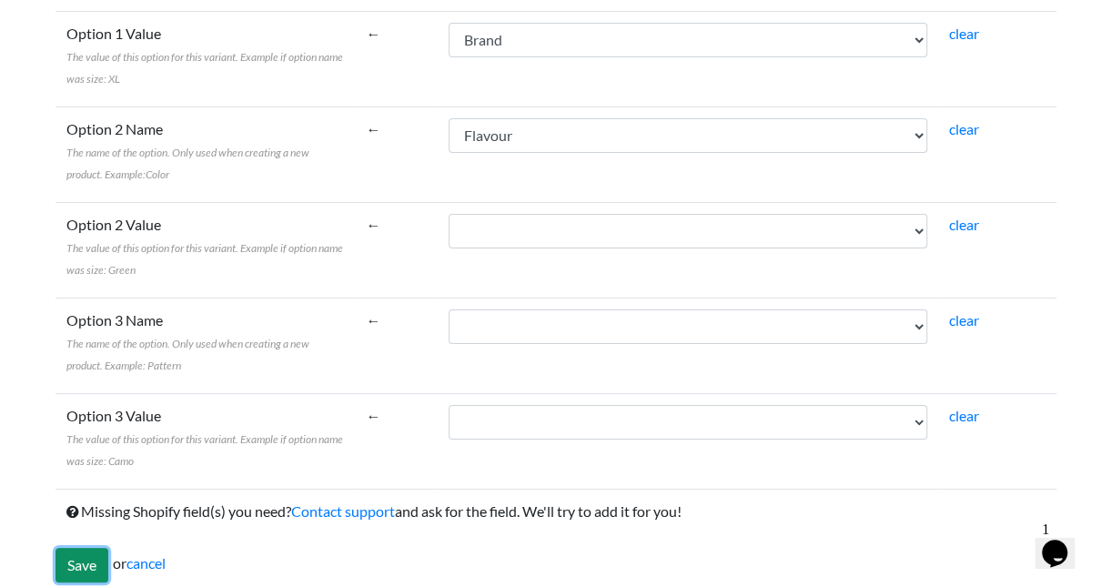
click at [74, 549] on input "Save" at bounding box center [82, 565] width 53 height 35
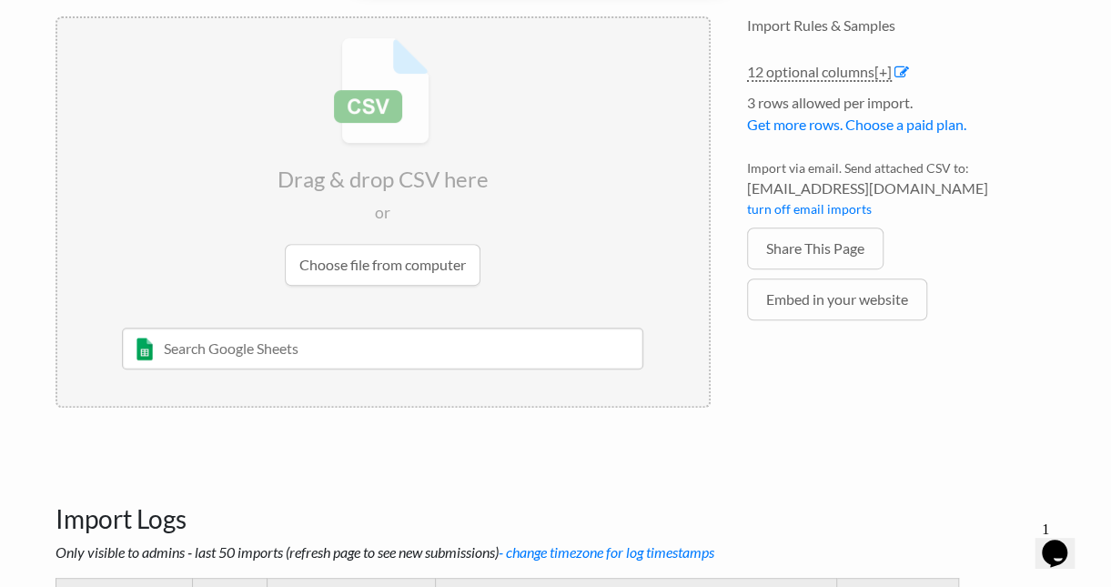
scroll to position [240, 0]
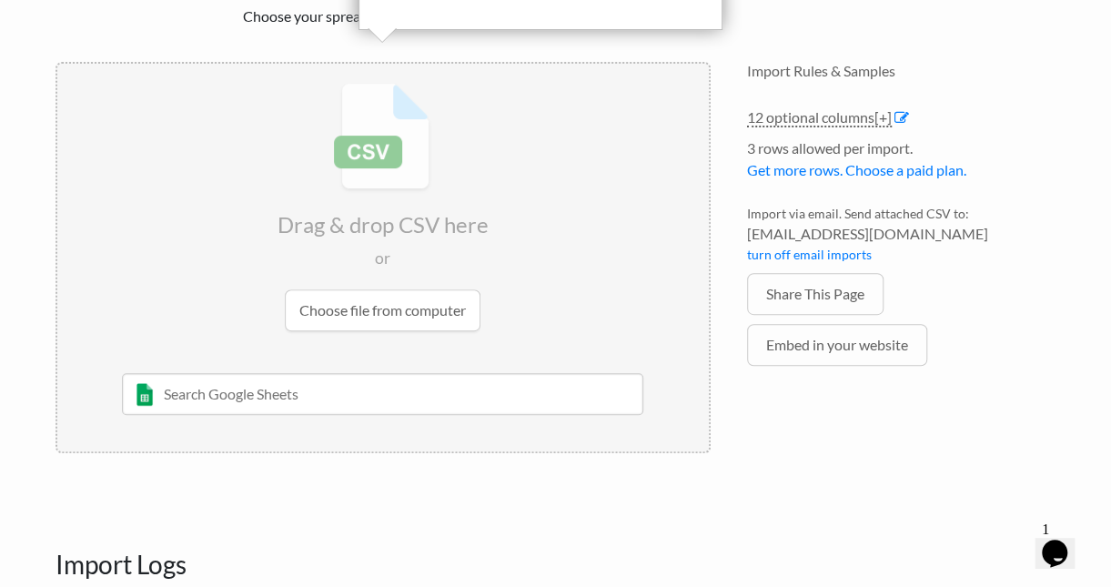
click at [399, 177] on input "file" at bounding box center [383, 207] width 652 height 287
click at [393, 309] on input "file" at bounding box center [383, 207] width 652 height 287
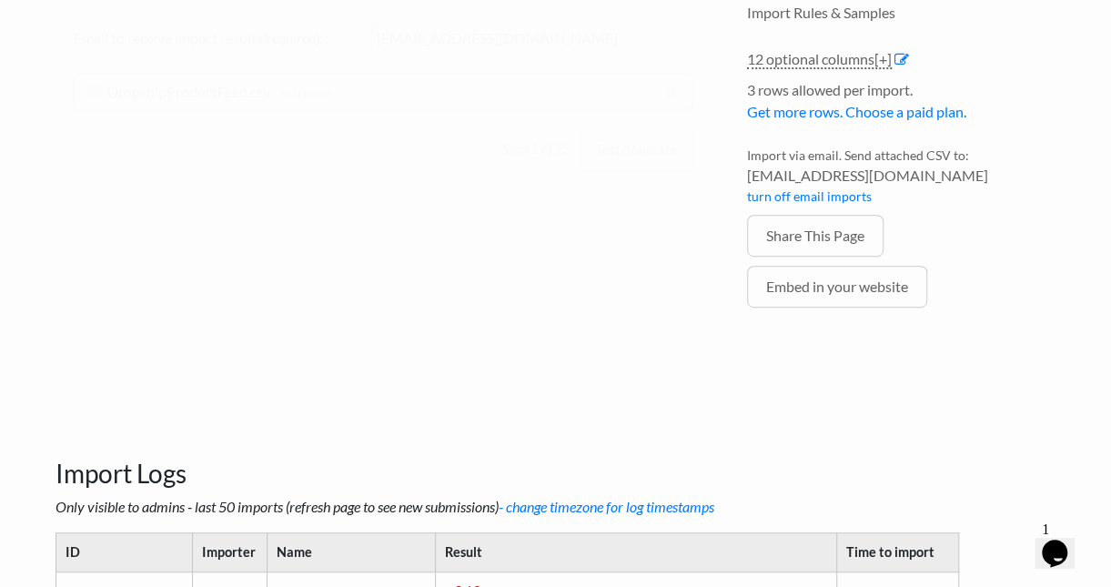
scroll to position [182, 0]
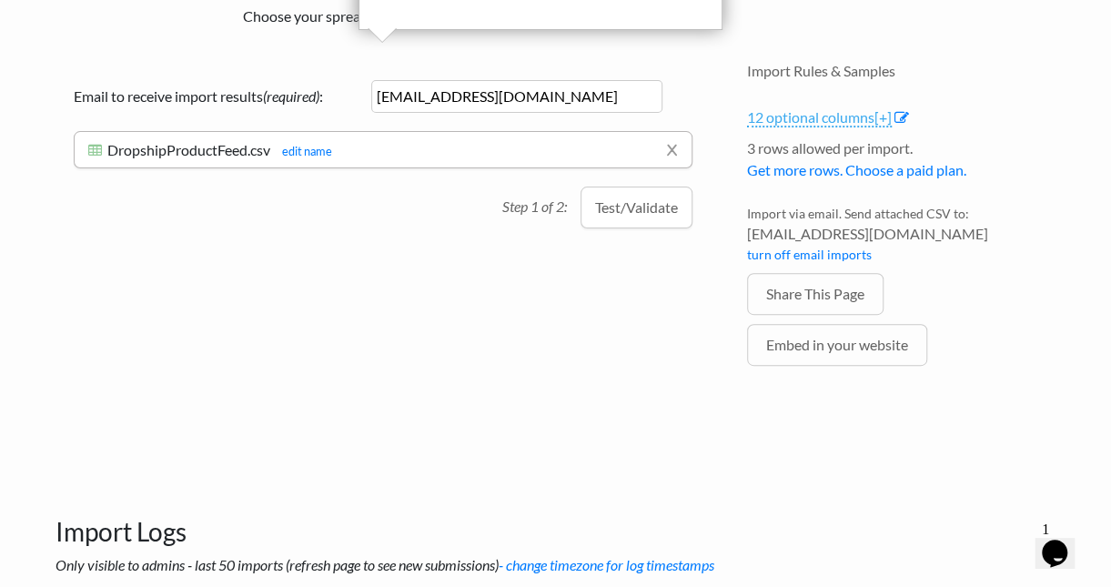
click at [815, 119] on link "12 optional columns [+]" at bounding box center [819, 117] width 145 height 19
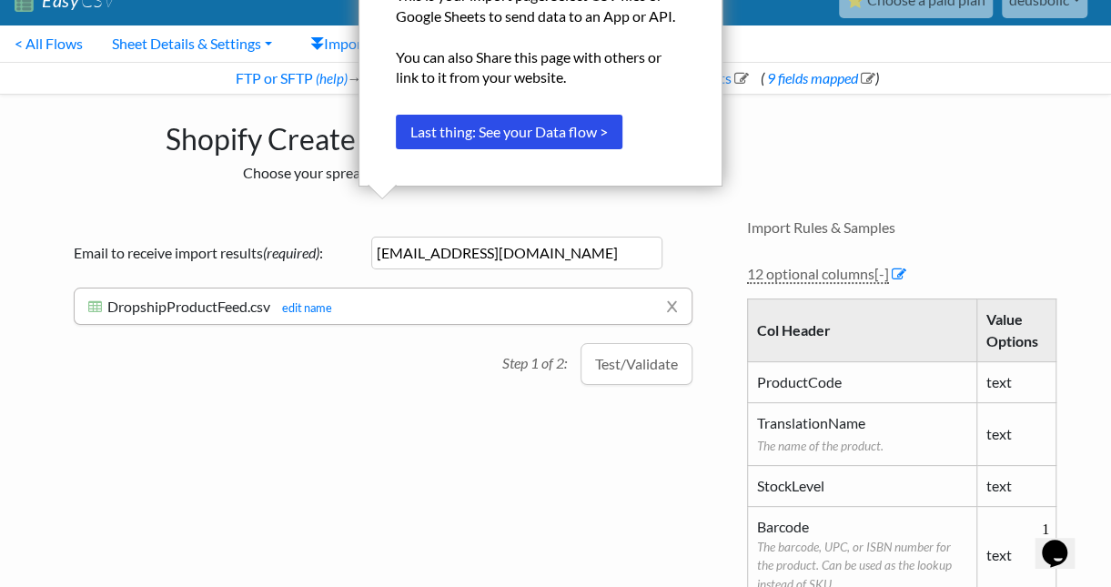
scroll to position [0, 0]
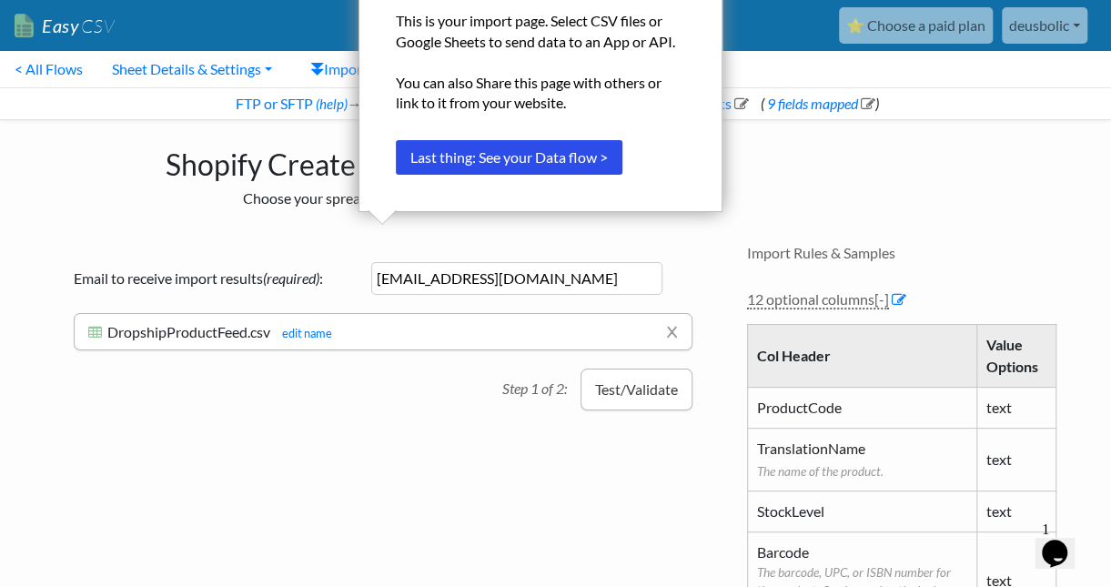
click at [594, 381] on button "Test/Validate" at bounding box center [637, 390] width 112 height 42
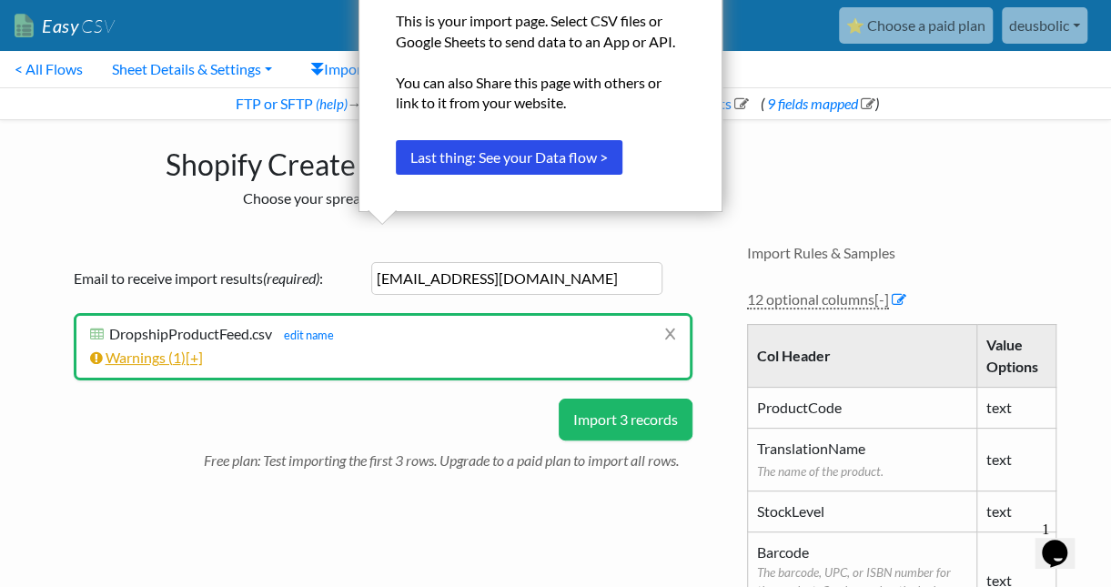
click at [173, 356] on link "Warnings ( 1 ) [+]" at bounding box center [146, 357] width 113 height 17
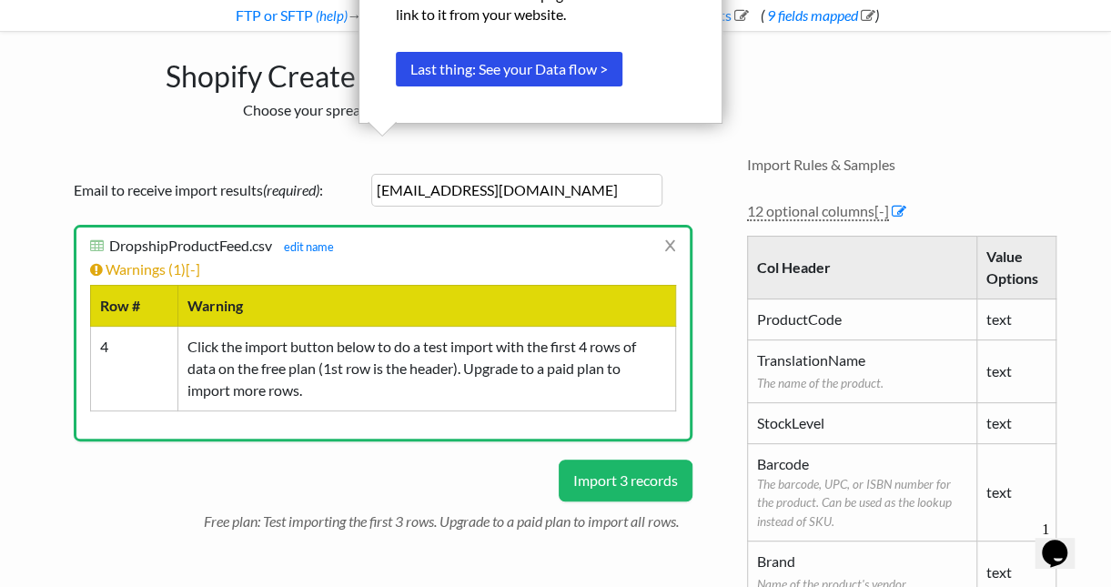
scroll to position [91, 0]
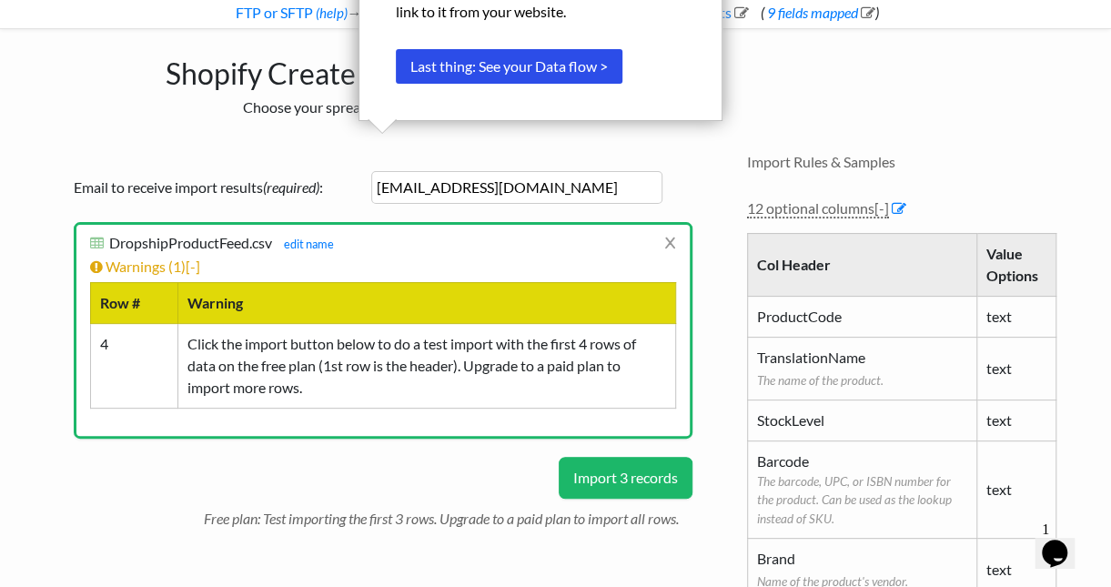
click at [659, 481] on button "Import 3 records" at bounding box center [626, 478] width 134 height 42
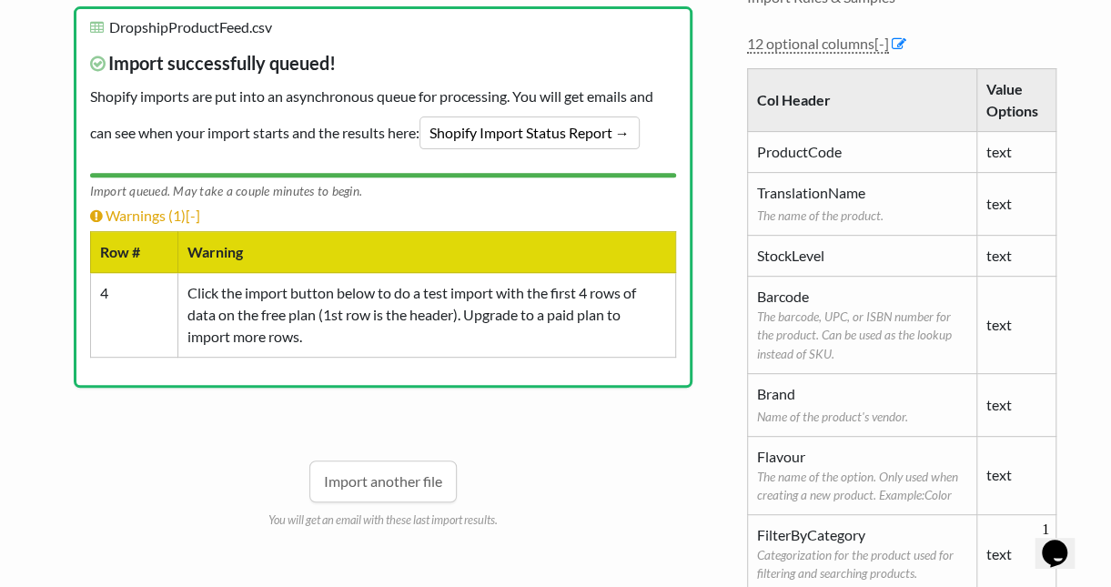
scroll to position [0, 0]
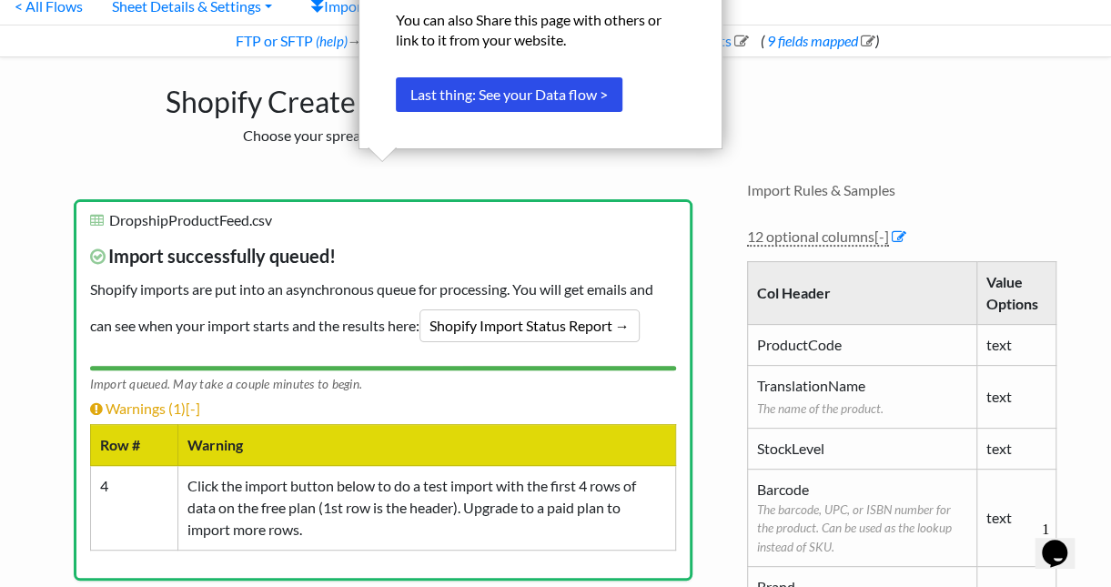
scroll to position [91, 0]
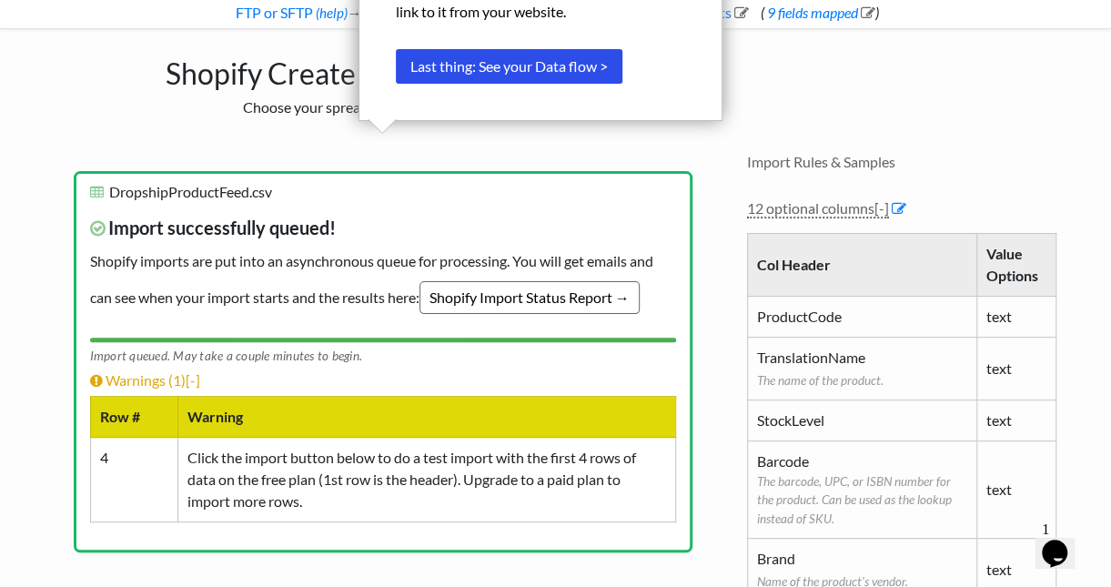
click at [577, 307] on link "Shopify Import Status Report →" at bounding box center [530, 297] width 220 height 33
